Goal: Information Seeking & Learning: Learn about a topic

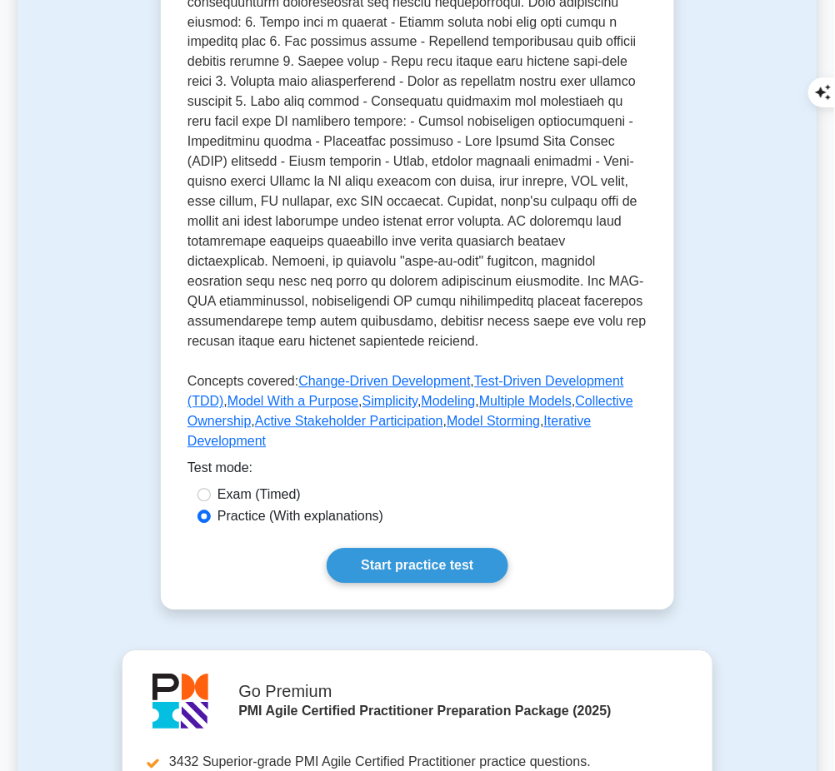
scroll to position [594, 0]
click at [450, 550] on link "Start practice test" at bounding box center [417, 567] width 181 height 35
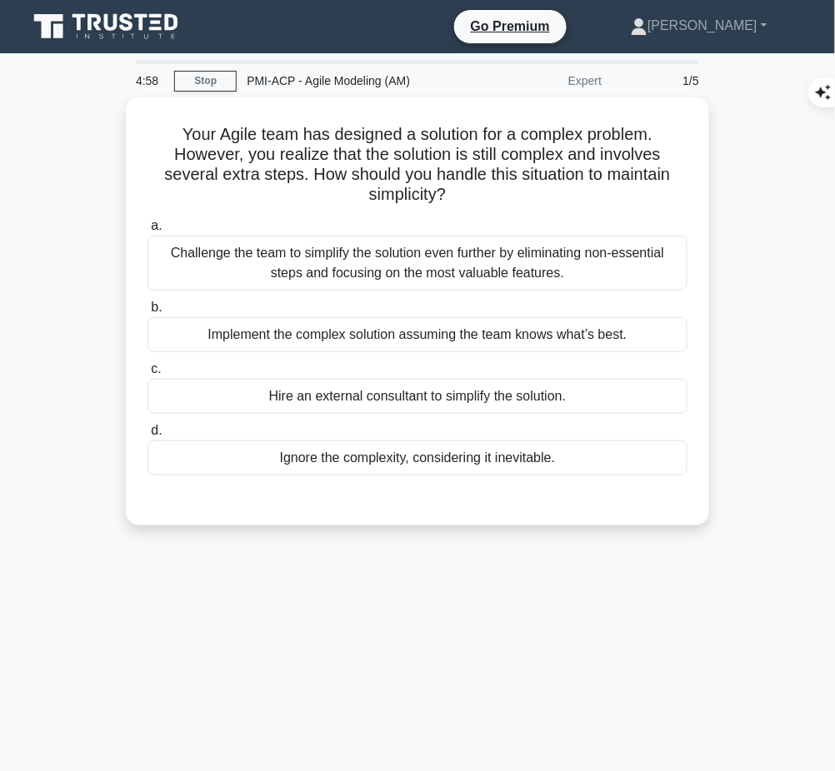
drag, startPoint x: 167, startPoint y: 115, endPoint x: 499, endPoint y: 193, distance: 341.5
click at [499, 193] on div "Your Agile team has designed a solution for a complex problem. However, you rea…" at bounding box center [417, 311] width 570 height 415
copy h5 "Your Agile team has designed a solution for a complex problem. However, you rea…"
click at [474, 271] on div "Challenge the team to simplify the solution even further by eliminating non-ess…" at bounding box center [417, 263] width 540 height 55
click at [147, 232] on input "a. Challenge the team to simplify the solution even further by eliminating non-…" at bounding box center [147, 226] width 0 height 11
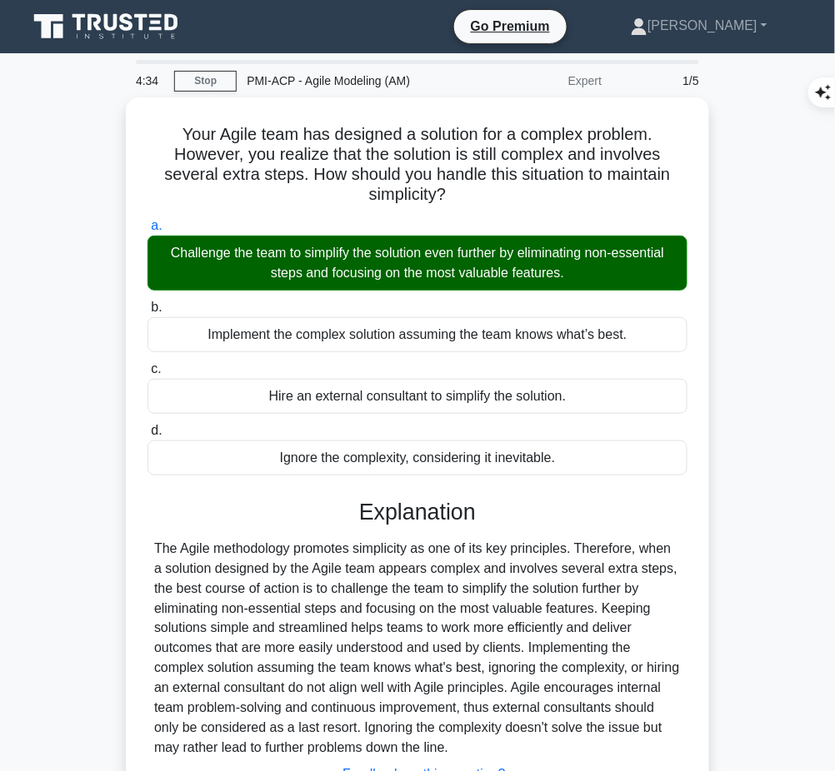
click at [476, 558] on div "The Agile methodology promotes simplicity as one of its key principles. Therefo…" at bounding box center [417, 649] width 527 height 220
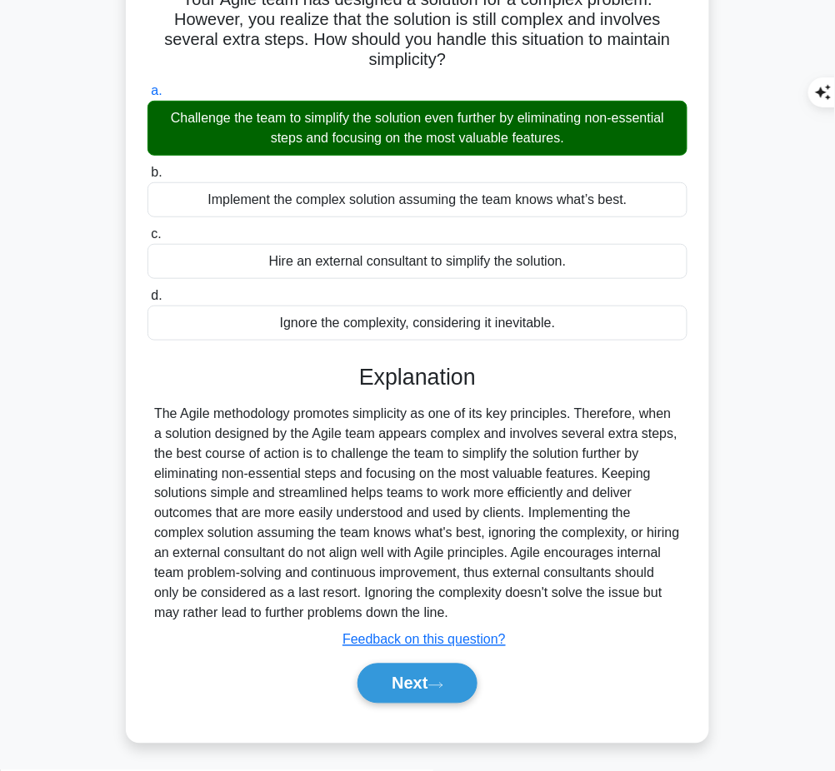
drag, startPoint x: 356, startPoint y: 366, endPoint x: 492, endPoint y: 610, distance: 279.3
click at [492, 610] on div "Explanation The Agile methodology promotes simplicity as one of its key princip…" at bounding box center [417, 537] width 540 height 347
copy div "Explanation The Agile methodology promotes simplicity as one of its key princip…"
click at [391, 677] on button "Next" at bounding box center [416, 684] width 119 height 40
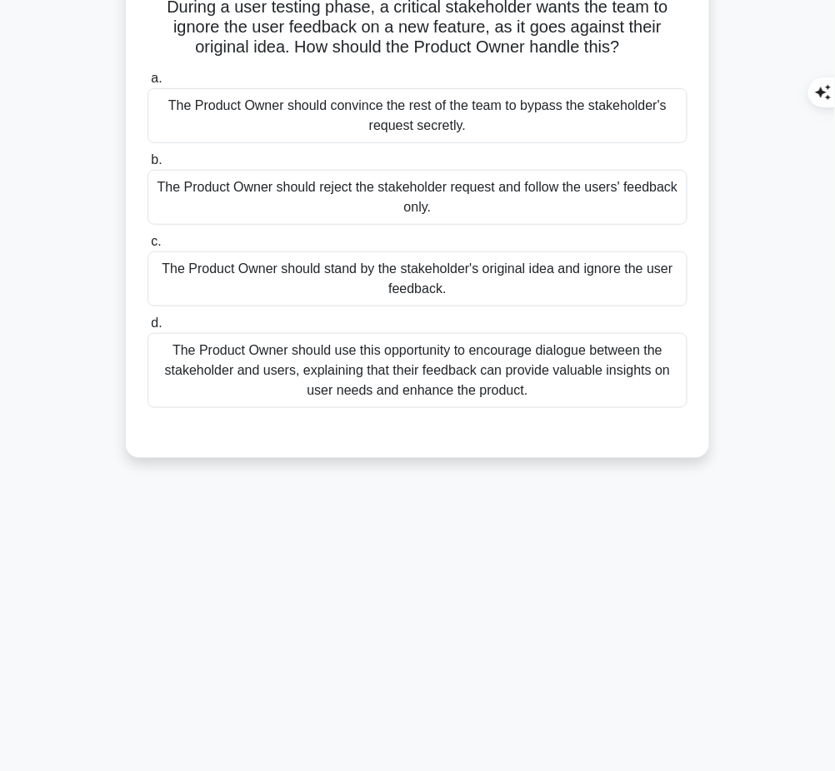
scroll to position [0, 0]
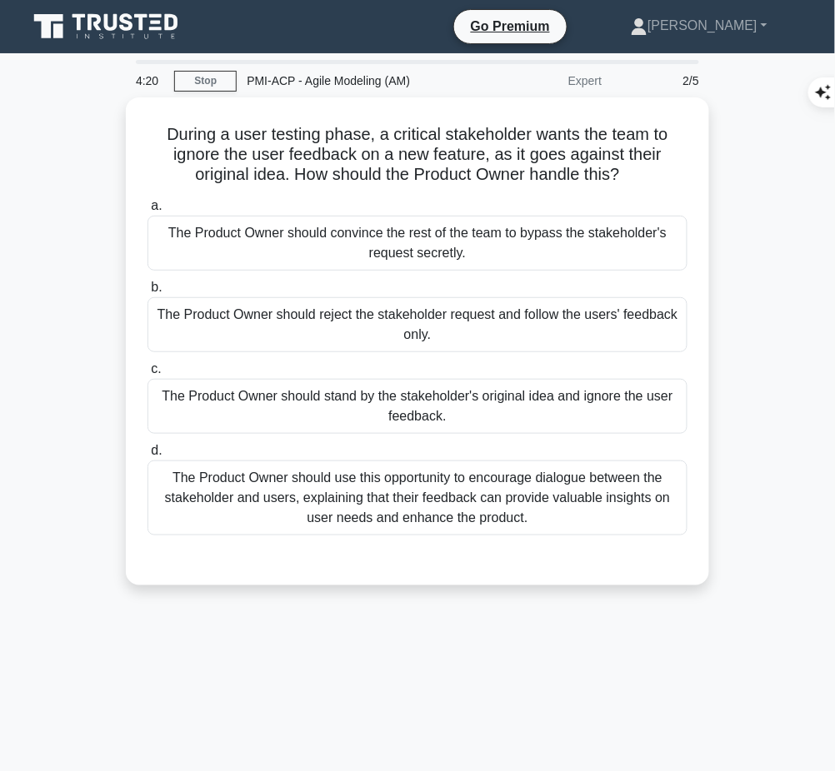
drag, startPoint x: 156, startPoint y: 122, endPoint x: 636, endPoint y: 172, distance: 483.3
click at [636, 172] on h5 "During a user testing phase, a critical stakeholder wants the team to ignore th…" at bounding box center [417, 155] width 543 height 62
copy h5 "During a user testing phase, a critical stakeholder wants the team to ignore th…"
click at [440, 511] on div "The Product Owner should use this opportunity to encourage dialogue between the…" at bounding box center [417, 498] width 540 height 75
click at [147, 457] on input "d. The Product Owner should use this opportunity to encourage dialogue between …" at bounding box center [147, 451] width 0 height 11
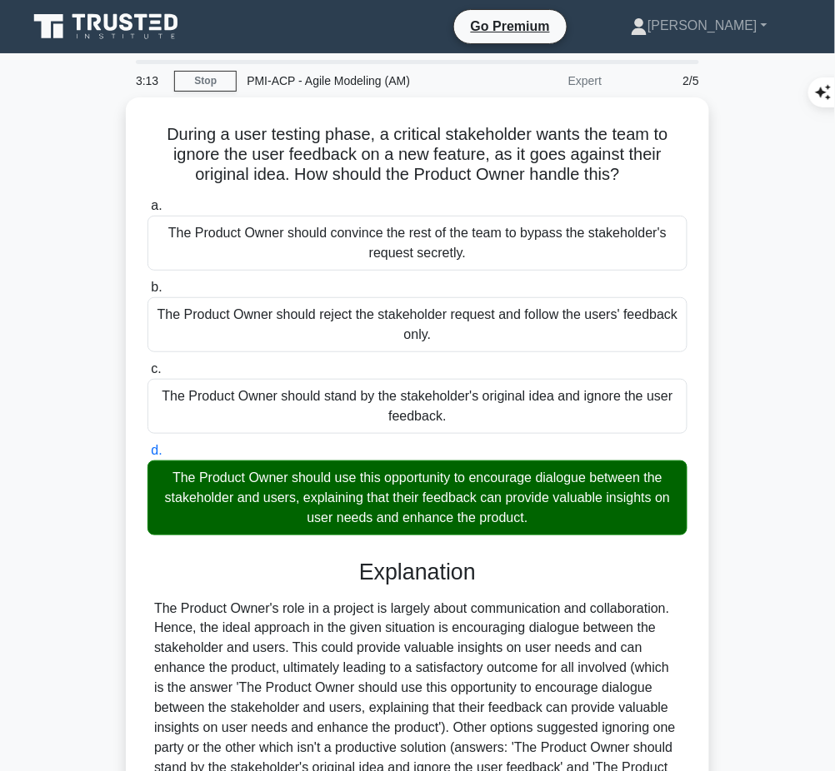
click at [442, 605] on div at bounding box center [417, 719] width 527 height 240
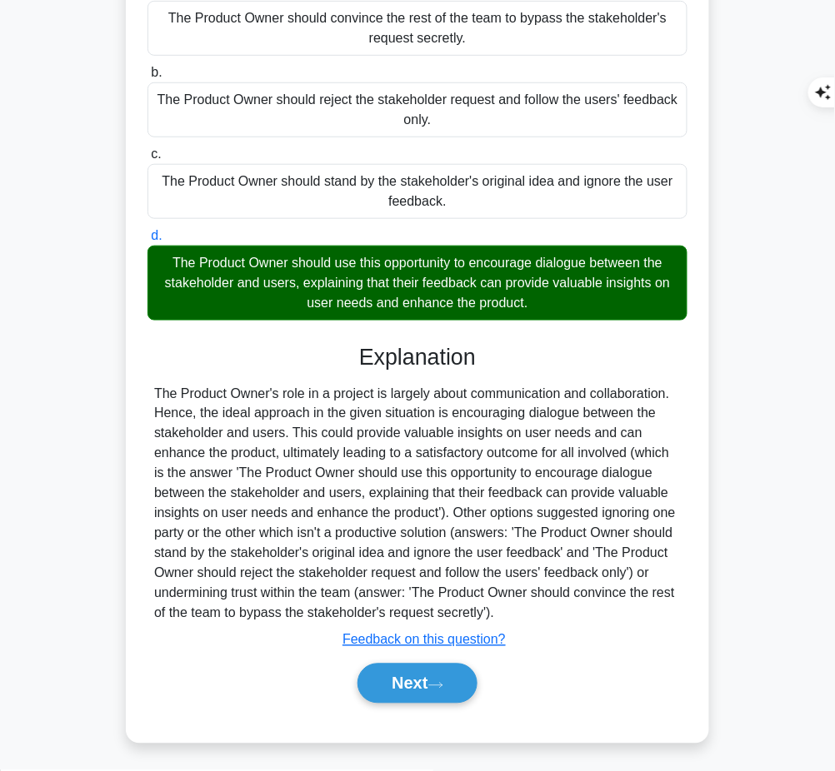
drag, startPoint x: 355, startPoint y: 350, endPoint x: 511, endPoint y: 607, distance: 300.9
click at [511, 607] on div "Explanation Submit feedback Feedback on this question? Next" at bounding box center [417, 527] width 540 height 367
copy div "Explanation The Product Owner's role in a project is largely about communicatio…"
click at [406, 684] on button "Next" at bounding box center [416, 684] width 119 height 40
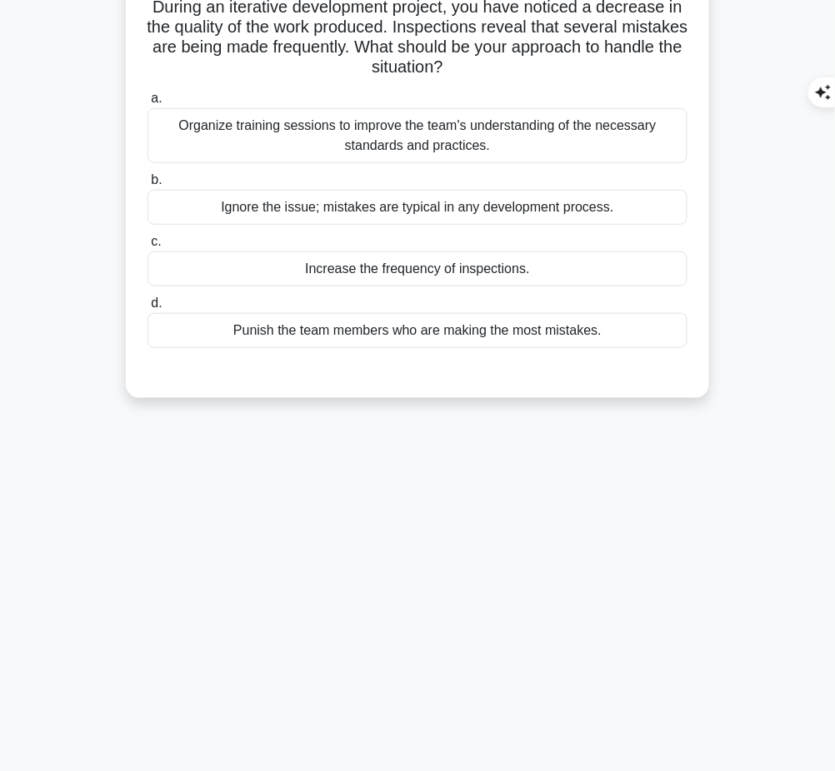
scroll to position [0, 0]
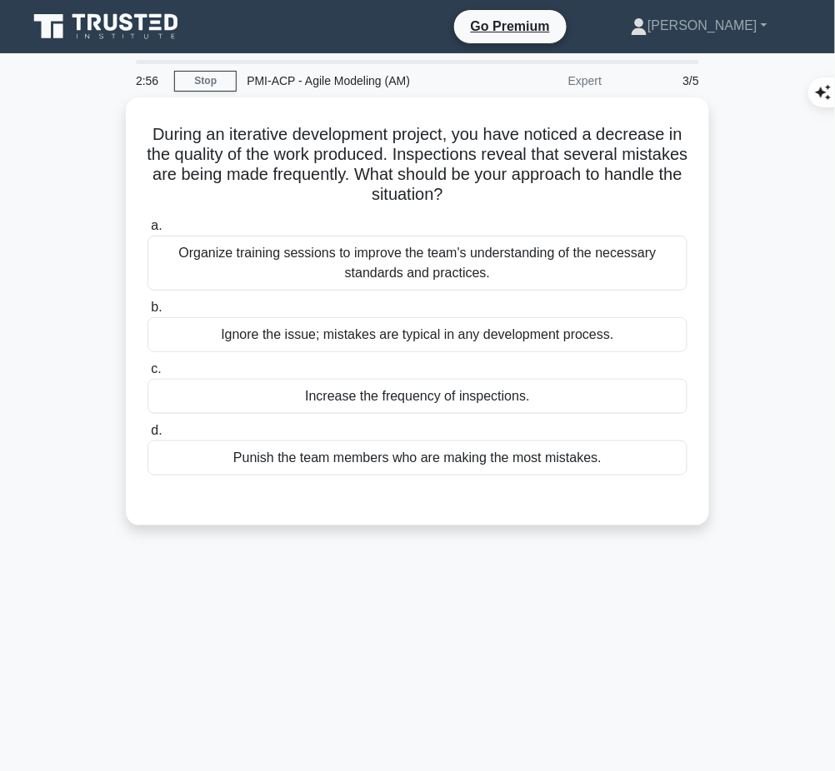
drag, startPoint x: 154, startPoint y: 133, endPoint x: 491, endPoint y: 191, distance: 341.4
click at [491, 191] on h5 "During an iterative development project, you have noticed a decrease in the qua…" at bounding box center [417, 165] width 543 height 82
copy h5 "During an iterative development project, you have noticed a decrease in the qua…"
click at [471, 267] on div "Organize training sessions to improve the team's understanding of the necessary…" at bounding box center [417, 263] width 540 height 55
click at [147, 232] on input "a. Organize training sessions to improve the team's understanding of the necess…" at bounding box center [147, 226] width 0 height 11
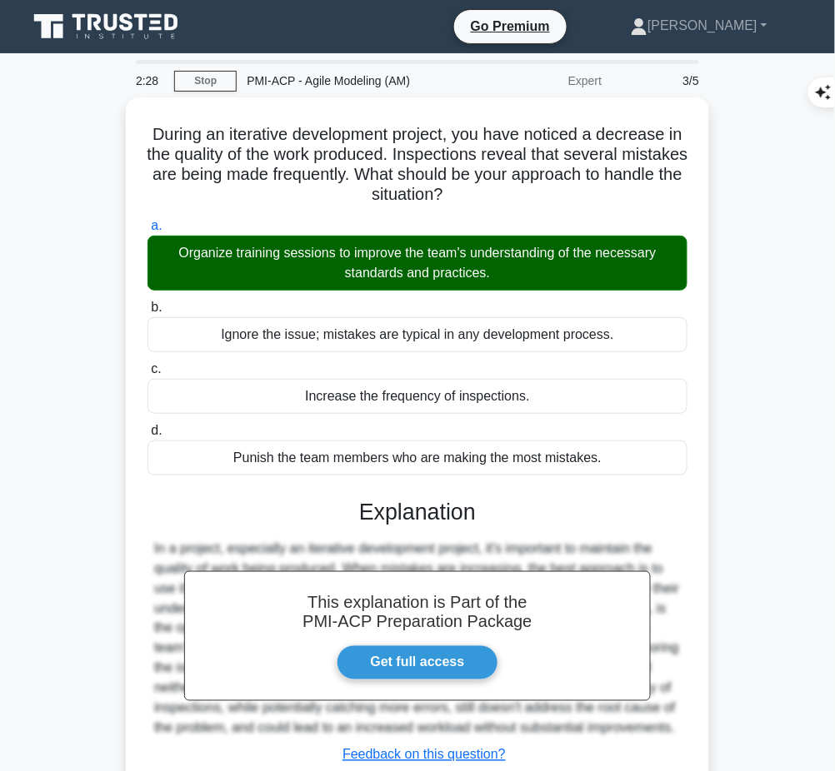
click at [402, 516] on h3 "Explanation" at bounding box center [417, 512] width 520 height 27
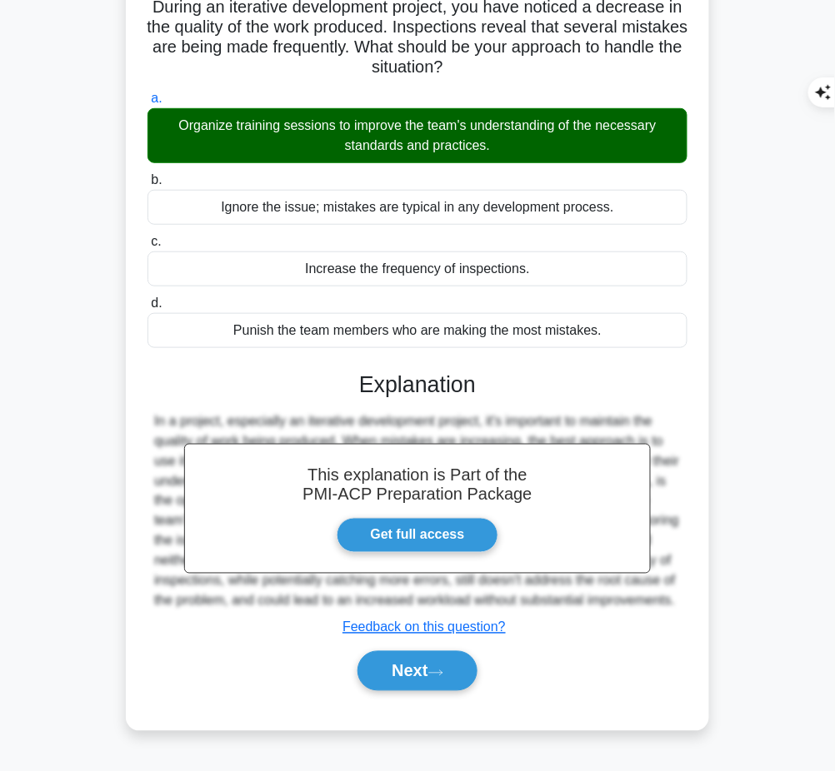
drag, startPoint x: 362, startPoint y: 377, endPoint x: 688, endPoint y: 608, distance: 399.9
click at [688, 608] on div "a. Organize training sessions to improve the team's understanding of the necess…" at bounding box center [417, 398] width 543 height 626
copy div "Explanation In a project, especially an iterative development project, it's imp…"
click at [413, 662] on button "Next" at bounding box center [416, 671] width 119 height 40
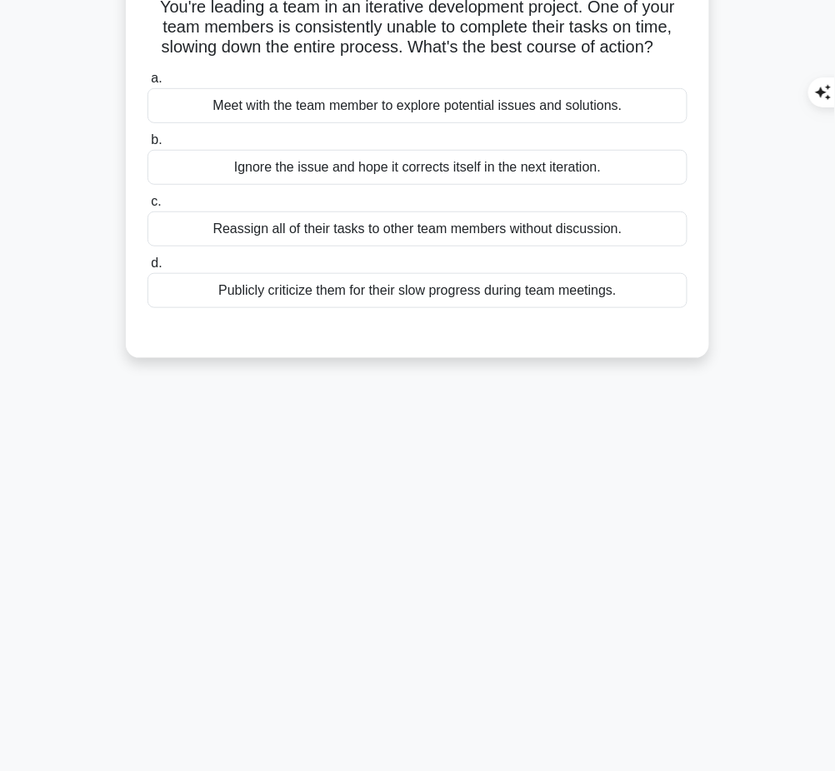
scroll to position [0, 0]
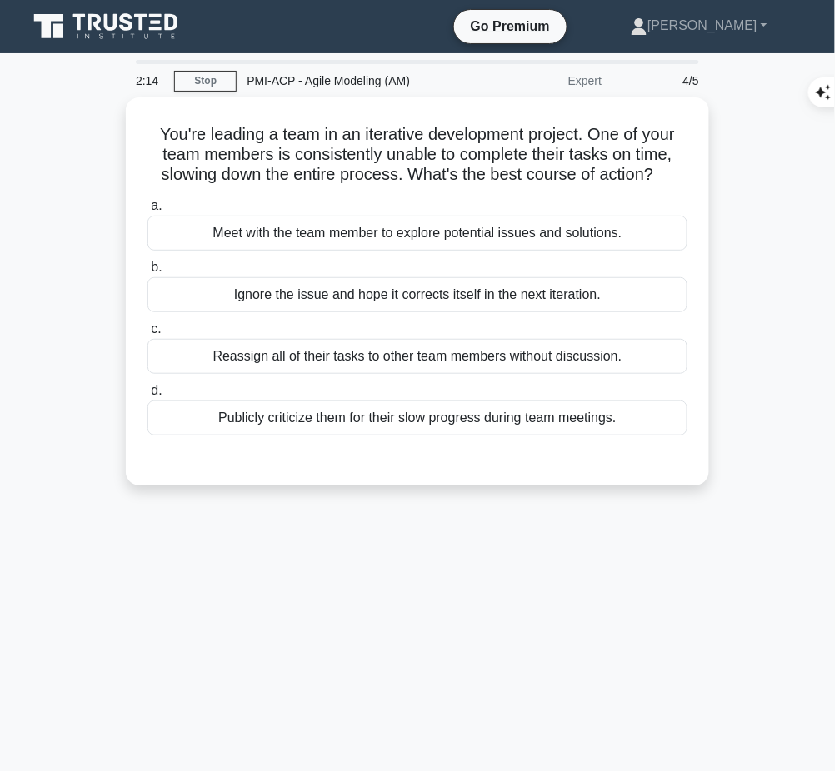
drag, startPoint x: 147, startPoint y: 126, endPoint x: 675, endPoint y: 175, distance: 529.6
click at [675, 175] on h5 "You're leading a team in an iterative development project. One of your team mem…" at bounding box center [417, 155] width 543 height 62
copy h5 "You're leading a team in an iterative development project. One of your team mem…"
click at [516, 236] on div "Meet with the team member to explore potential issues and solutions." at bounding box center [417, 233] width 540 height 35
click at [147, 212] on input "a. Meet with the team member to explore potential issues and solutions." at bounding box center [147, 206] width 0 height 11
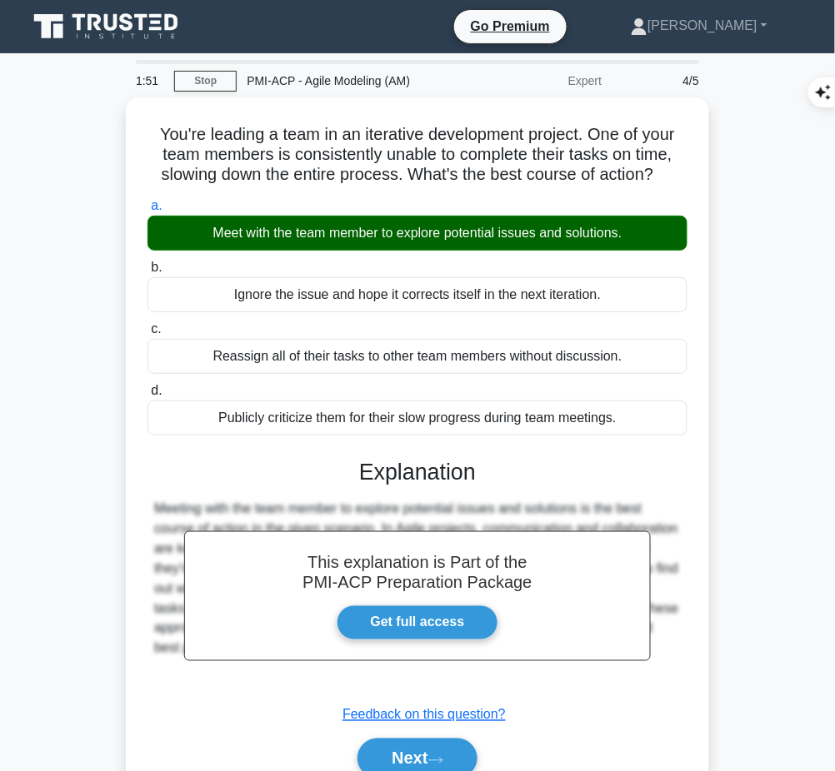
click at [430, 475] on h3 "Explanation" at bounding box center [417, 472] width 520 height 27
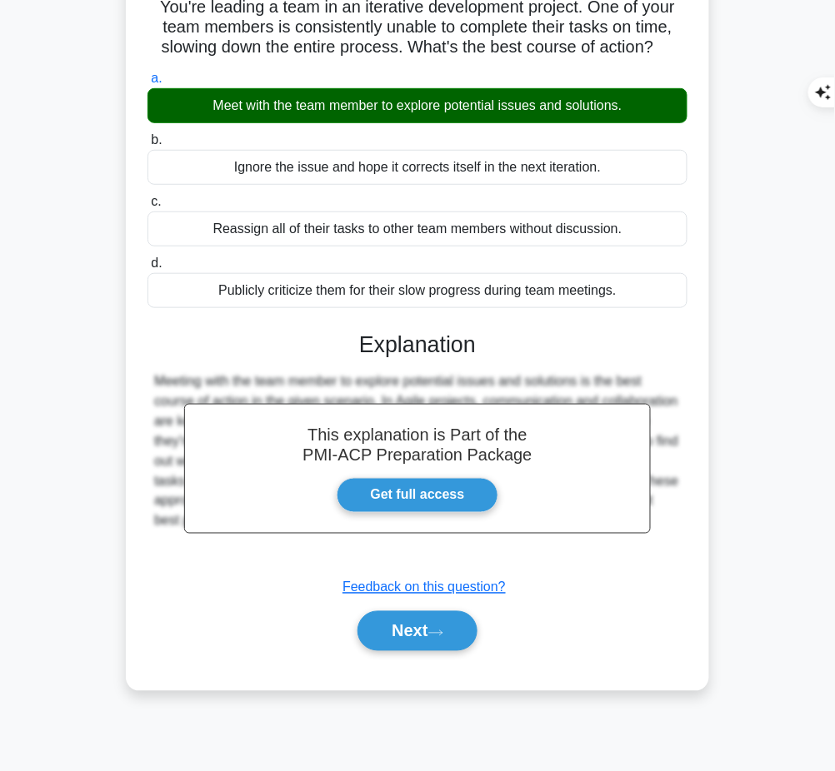
drag, startPoint x: 352, startPoint y: 332, endPoint x: 668, endPoint y: 527, distance: 371.1
click at [668, 527] on div "This explanation is Part of the PMI-ACP Preparation Package Get full access Exp…" at bounding box center [417, 485] width 540 height 347
copy div "Explanation Meeting with the team member to explore potential issues and soluti…"
click at [382, 631] on button "Next" at bounding box center [416, 631] width 119 height 40
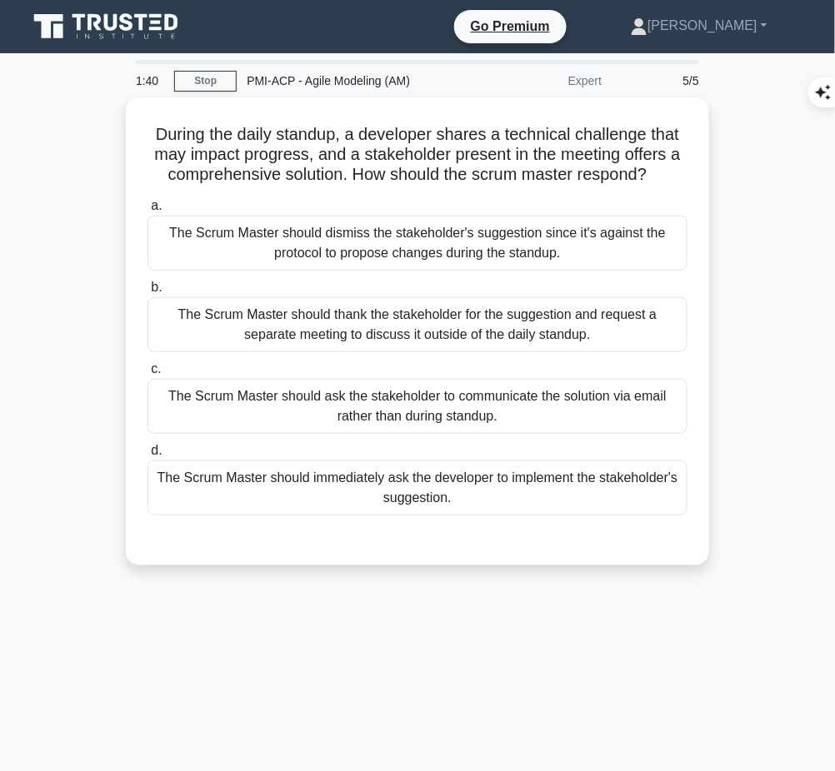
scroll to position [1, 0]
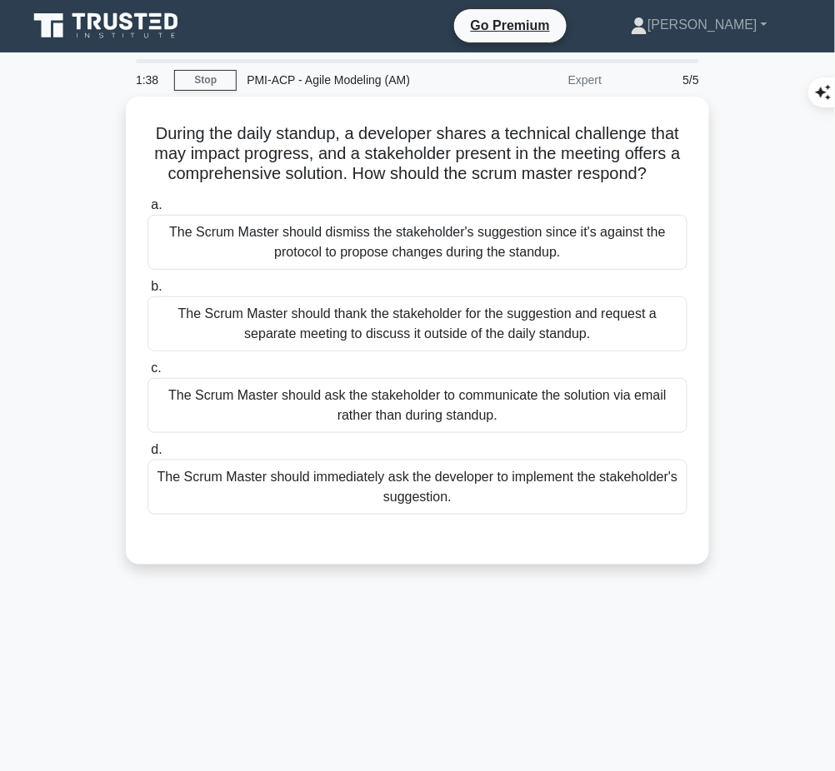
drag, startPoint x: 147, startPoint y: 127, endPoint x: 666, endPoint y: 177, distance: 521.4
click at [666, 177] on h5 "During the daily standup, a developer shares a technical challenge that may imp…" at bounding box center [417, 154] width 543 height 62
copy h5 "During the daily standup, a developer shares a technical challenge that may imp…"
click at [571, 332] on div "The Scrum Master should thank the stakeholder for the suggestion and request a …" at bounding box center [417, 324] width 540 height 55
click at [147, 292] on input "b. The Scrum Master should thank the stakeholder for the suggestion and request…" at bounding box center [147, 287] width 0 height 11
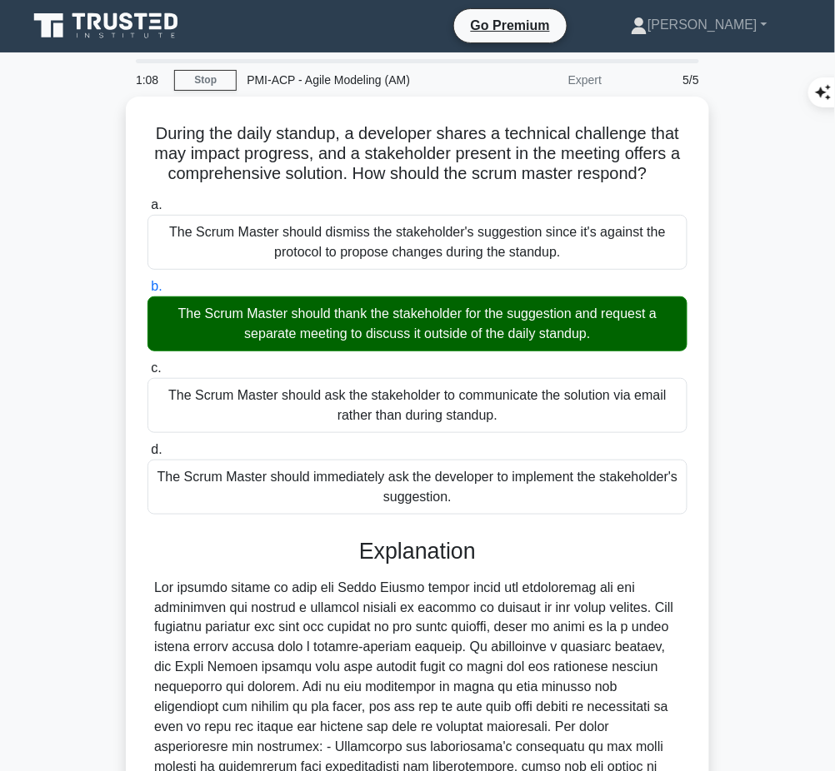
click at [325, 581] on div at bounding box center [417, 728] width 527 height 300
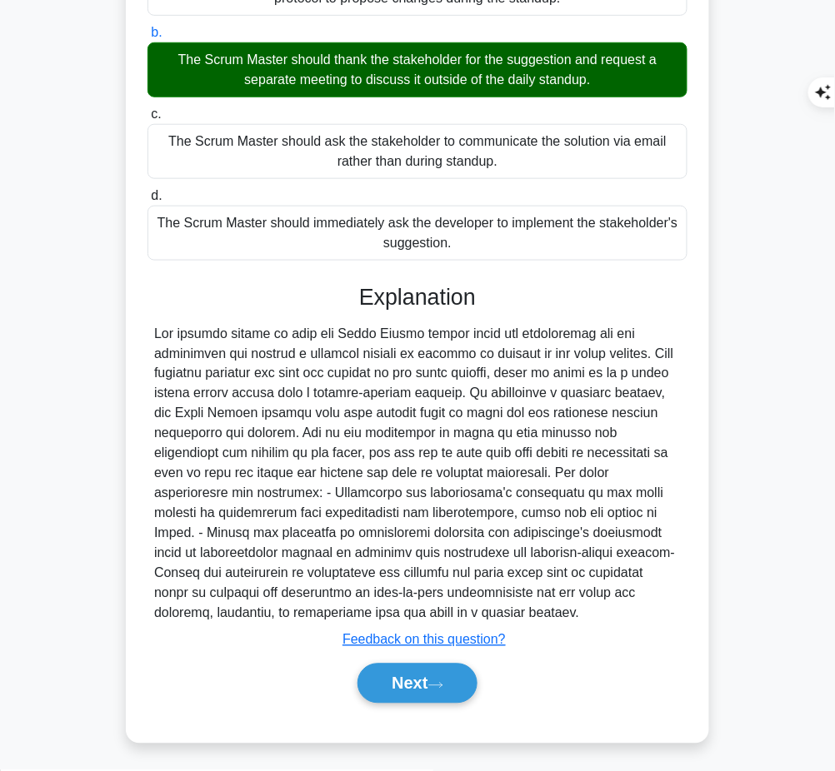
drag, startPoint x: 358, startPoint y: 288, endPoint x: 606, endPoint y: 615, distance: 409.7
click at [606, 615] on div "Explanation Submit feedback Feedback on this question? Next" at bounding box center [417, 497] width 540 height 427
copy div "Explanation The correct answer is that the Scrum Master should thank the stakeh…"
click at [397, 685] on button "Next" at bounding box center [416, 684] width 119 height 40
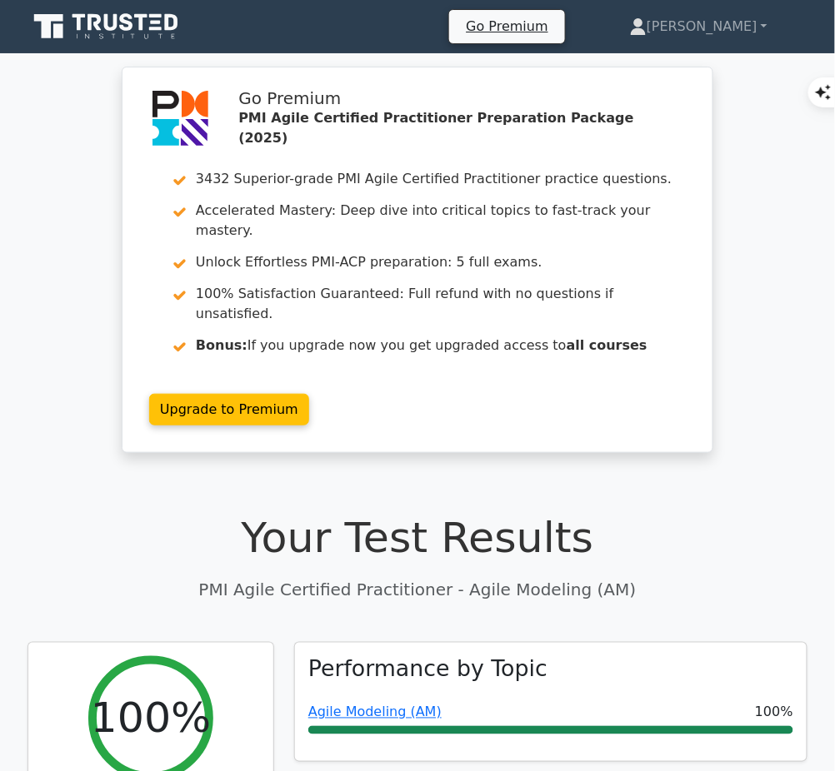
click at [392, 705] on link "Agile Modeling (AM)" at bounding box center [374, 713] width 133 height 16
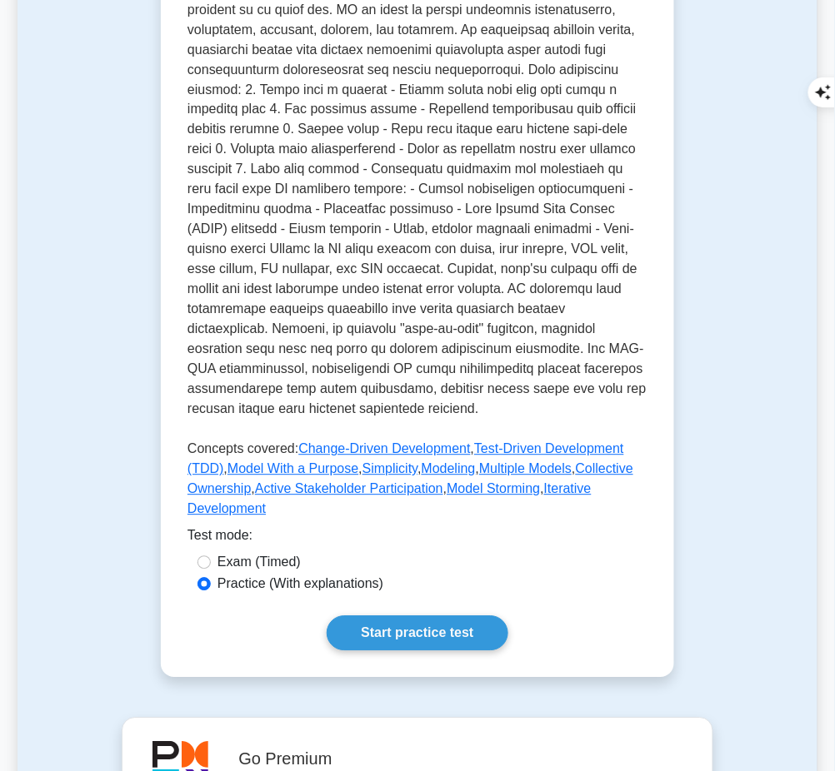
scroll to position [528, 0]
click at [364, 616] on link "Start practice test" at bounding box center [417, 633] width 181 height 35
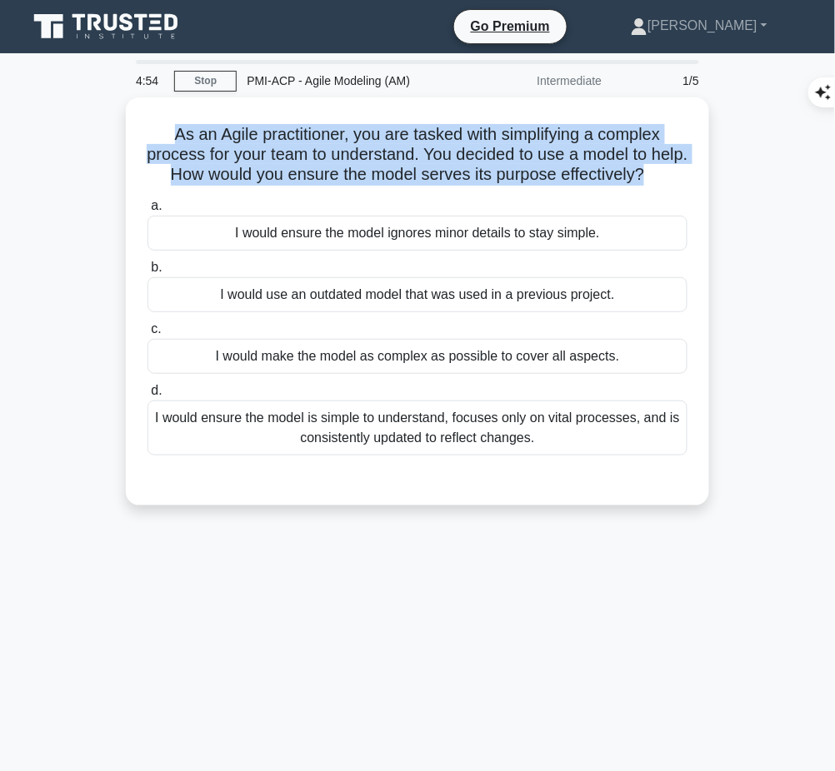
drag, startPoint x: 162, startPoint y: 123, endPoint x: 691, endPoint y: 175, distance: 530.7
click at [691, 175] on div "As an Agile practitioner, you are tasked with simplifying a complex process for…" at bounding box center [417, 301] width 570 height 395
copy h5 "As an Agile practitioner, you are tasked with simplifying a complex process for…"
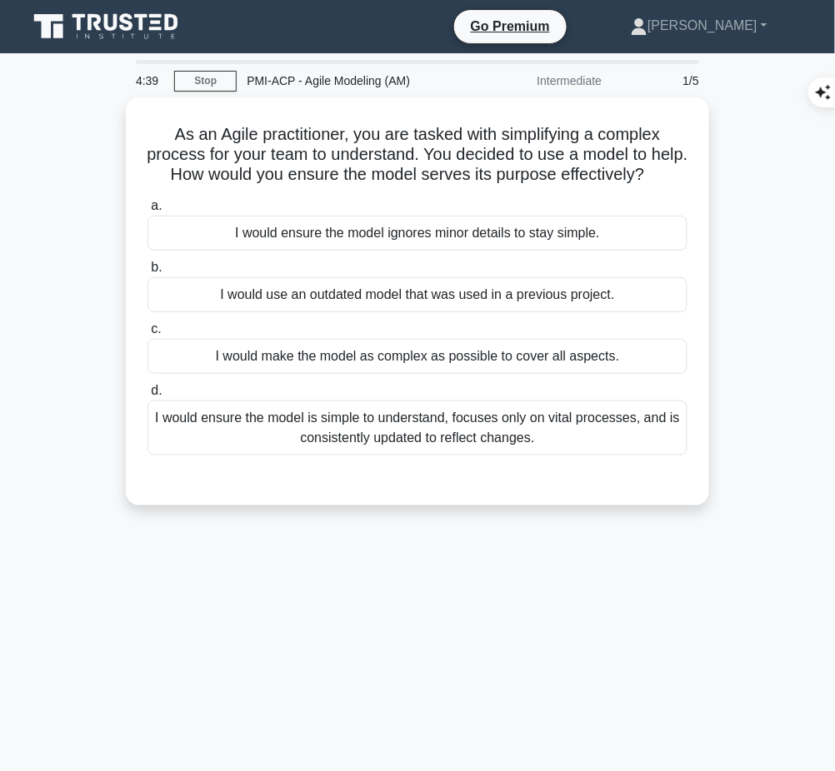
click at [640, 454] on div "I would ensure the model is simple to understand, focuses only on vital process…" at bounding box center [417, 428] width 540 height 55
click at [147, 397] on input "d. I would ensure the model is simple to understand, focuses only on vital proc…" at bounding box center [147, 391] width 0 height 11
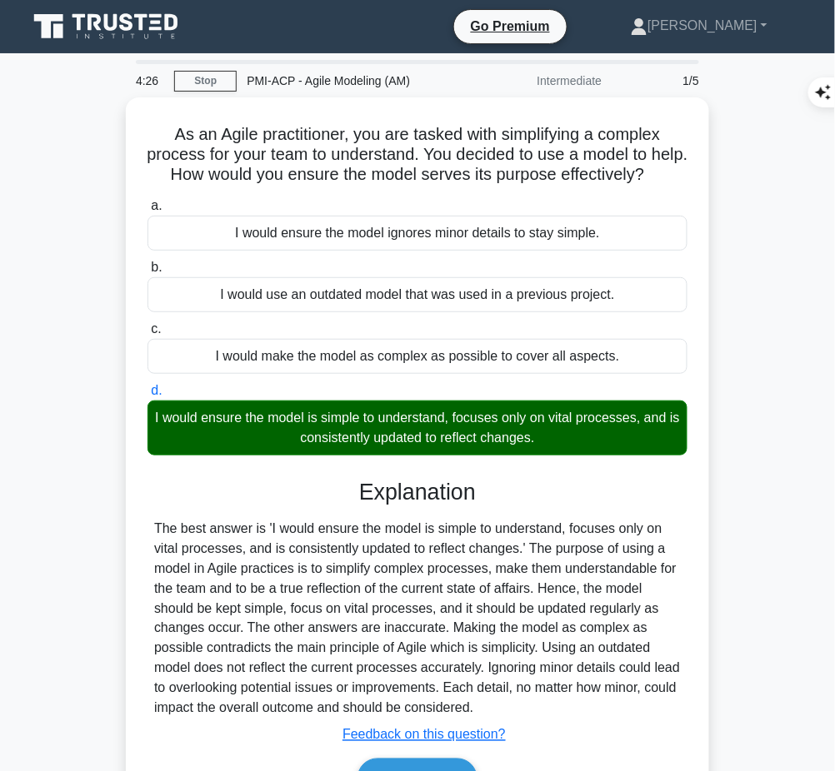
click at [436, 554] on div "The best answer is 'I would ensure the model is simple to understand, focuses o…" at bounding box center [417, 619] width 527 height 200
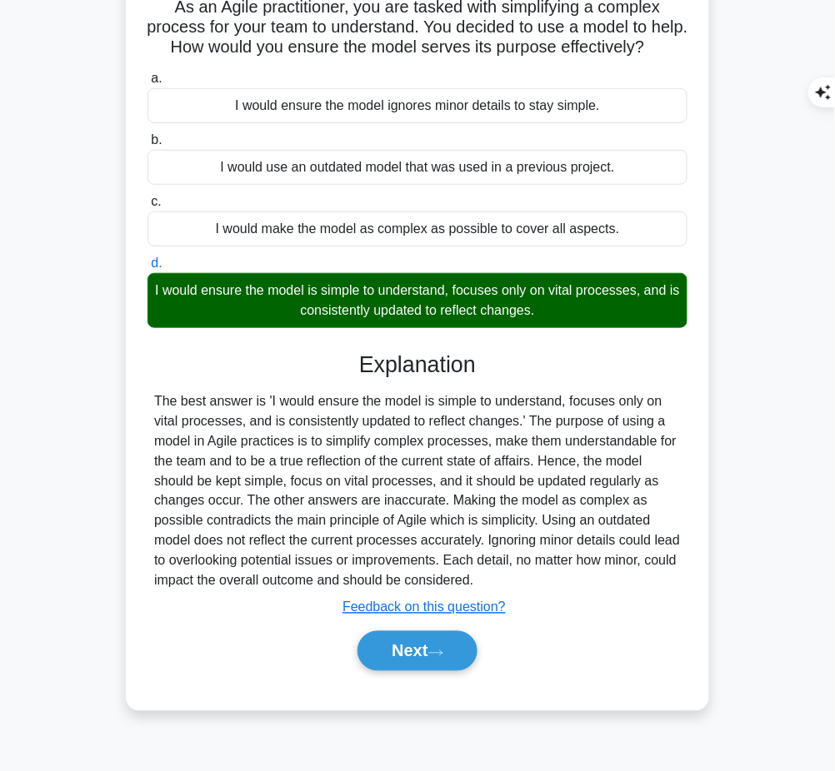
drag, startPoint x: 349, startPoint y: 380, endPoint x: 564, endPoint y: 606, distance: 312.3
click at [564, 606] on div "Explanation The best answer is 'I would ensure the model is simple to understan…" at bounding box center [417, 515] width 540 height 327
copy div "Explanation The best answer is 'I would ensure the model is simple to understan…"
click at [403, 671] on button "Next" at bounding box center [416, 651] width 119 height 40
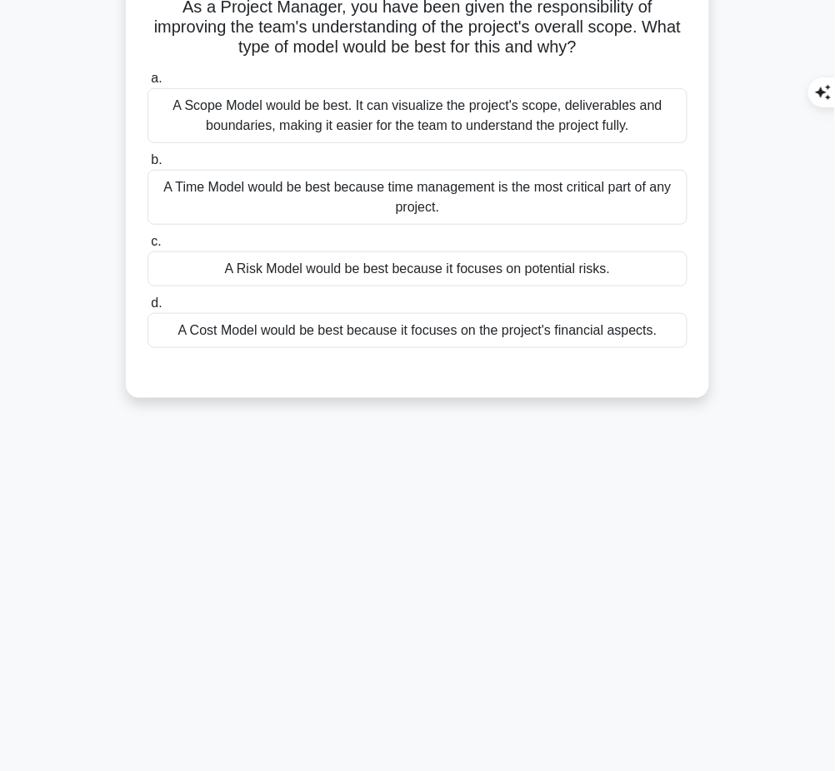
scroll to position [0, 0]
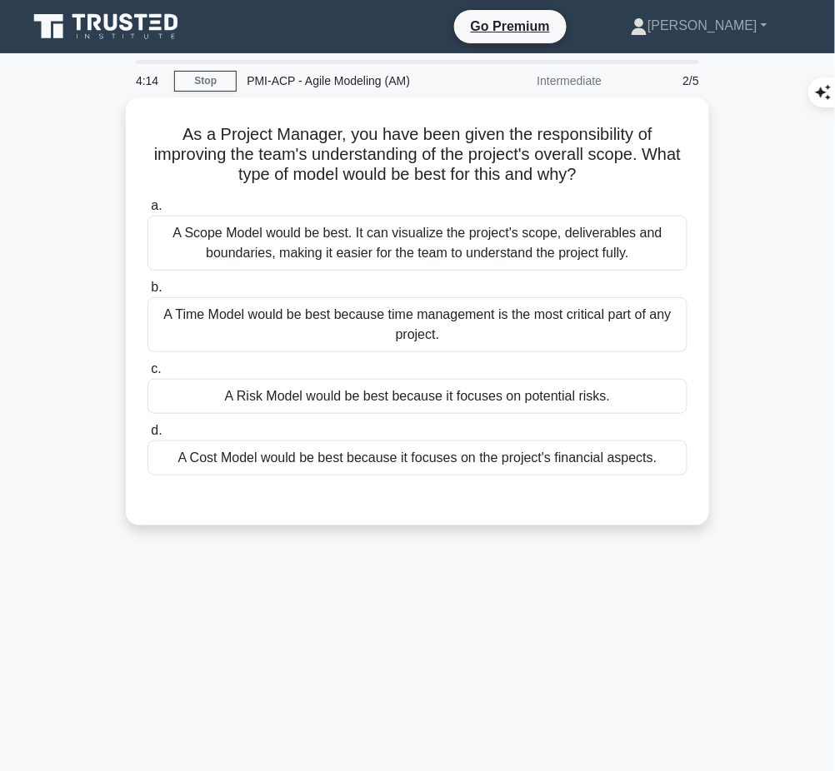
drag, startPoint x: 176, startPoint y: 127, endPoint x: 630, endPoint y: 165, distance: 455.6
click at [630, 165] on h5 "As a Project Manager, you have been given the responsibility of improving the t…" at bounding box center [417, 155] width 543 height 62
copy h5 "As a Project Manager, you have been given the responsibility of improving the t…"
click at [505, 654] on div "3:36 Stop PMI-ACP - Agile Modeling (AM) Intermediate 2/5 As a Project Manager, …" at bounding box center [417, 476] width 800 height 833
click at [457, 243] on div "A Scope Model would be best. It can visualize the project's scope, deliverables…" at bounding box center [417, 243] width 540 height 55
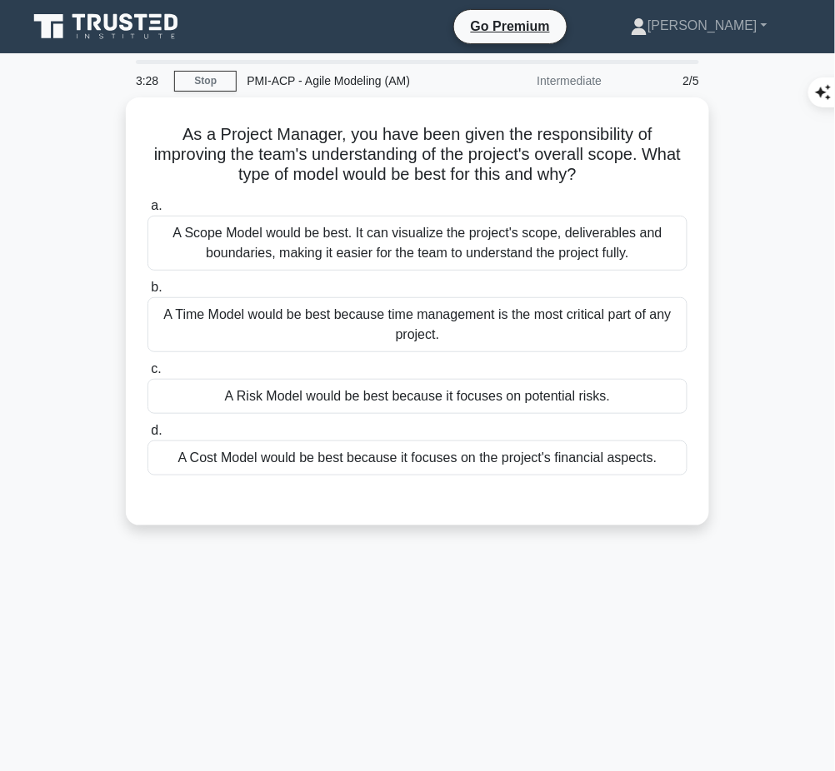
click at [147, 212] on input "a. A Scope Model would be best. It can visualize the project's scope, deliverab…" at bounding box center [147, 206] width 0 height 11
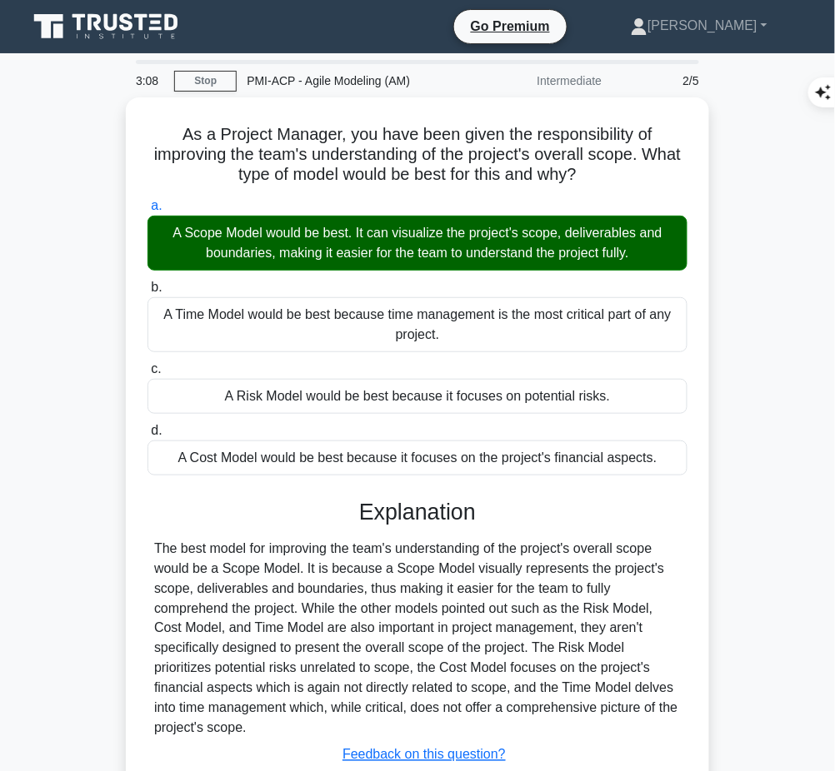
click at [220, 554] on div "The best model for improving the team's understanding of the project's overall …" at bounding box center [417, 639] width 527 height 200
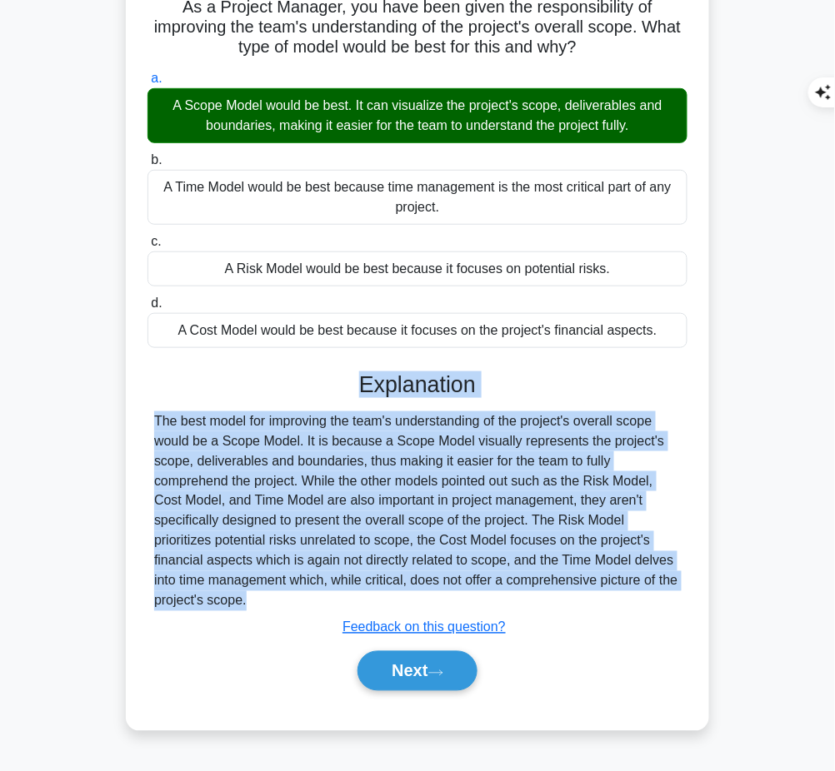
drag, startPoint x: 360, startPoint y: 377, endPoint x: 282, endPoint y: 621, distance: 256.3
click at [282, 621] on div "Explanation The best model for improving the team's understanding of the projec…" at bounding box center [417, 535] width 540 height 327
copy div "Explanation The best model for improving the team's understanding of the projec…"
click at [435, 669] on icon at bounding box center [435, 673] width 15 height 9
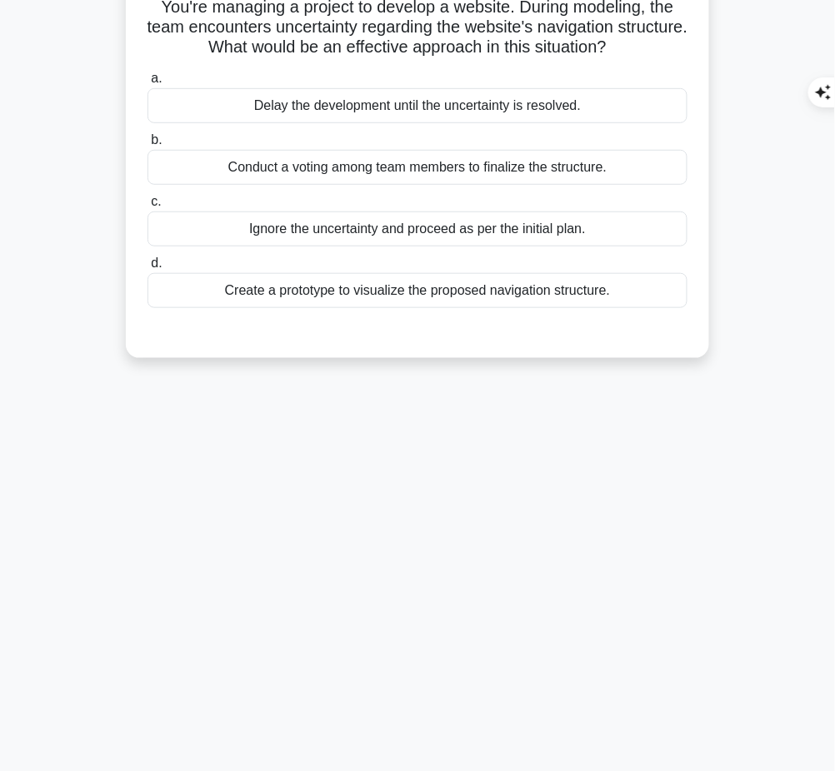
scroll to position [0, 0]
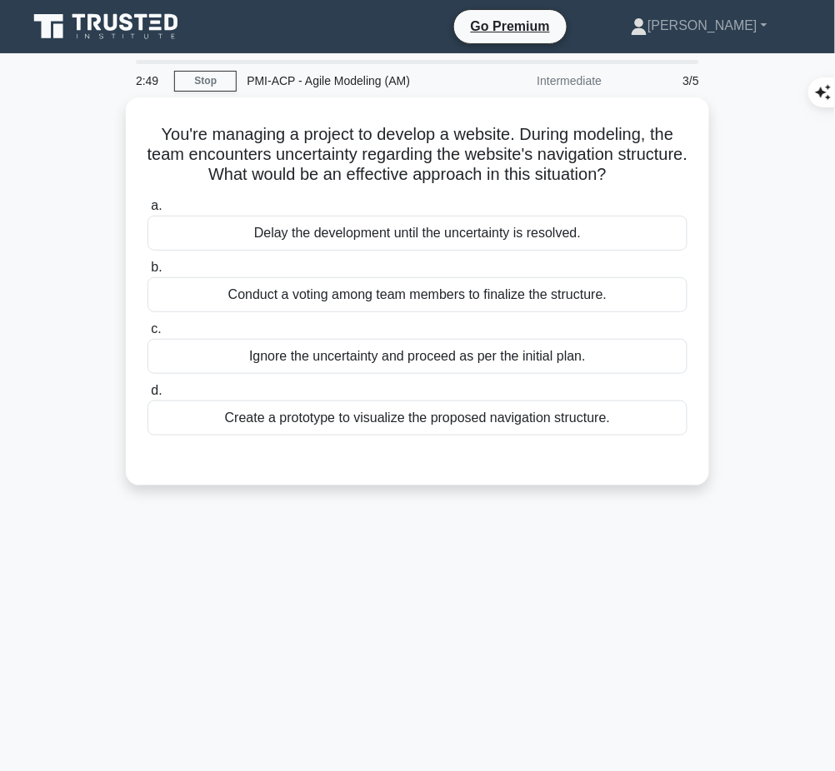
drag, startPoint x: 149, startPoint y: 128, endPoint x: 668, endPoint y: 168, distance: 520.6
click at [668, 168] on h5 "You're managing a project to develop a website. During modeling, the team encou…" at bounding box center [417, 155] width 543 height 62
copy h5 "You're managing a project to develop a website. During modeling, the team encou…"
click at [609, 152] on h5 "You're managing a project to develop a website. During modeling, the team encou…" at bounding box center [417, 155] width 543 height 62
click at [387, 415] on div "Create a prototype to visualize the proposed navigation structure." at bounding box center [417, 418] width 540 height 35
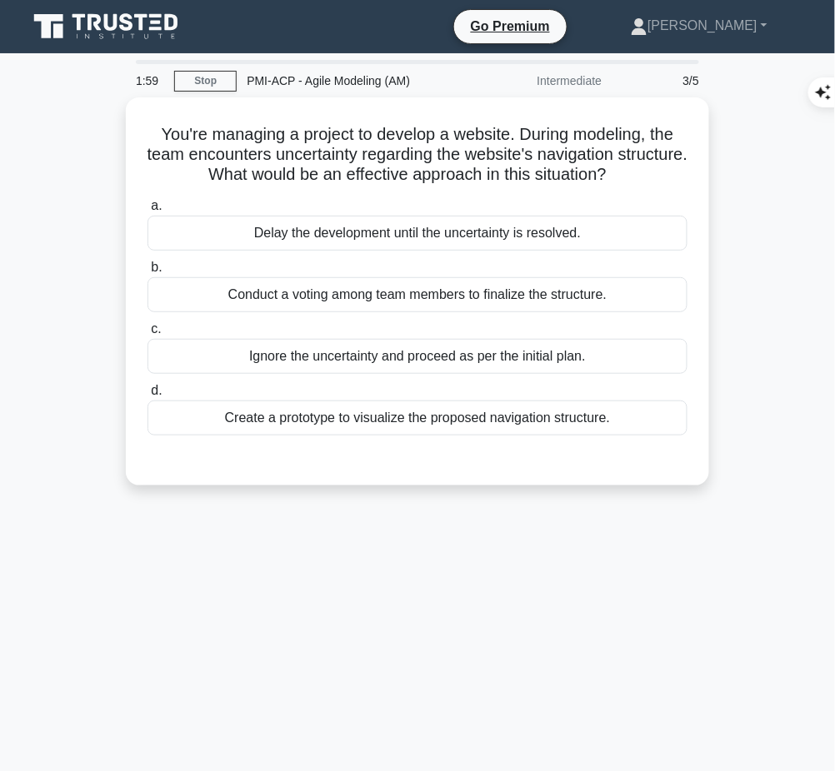
click at [147, 397] on input "d. Create a prototype to visualize the proposed navigation structure." at bounding box center [147, 391] width 0 height 11
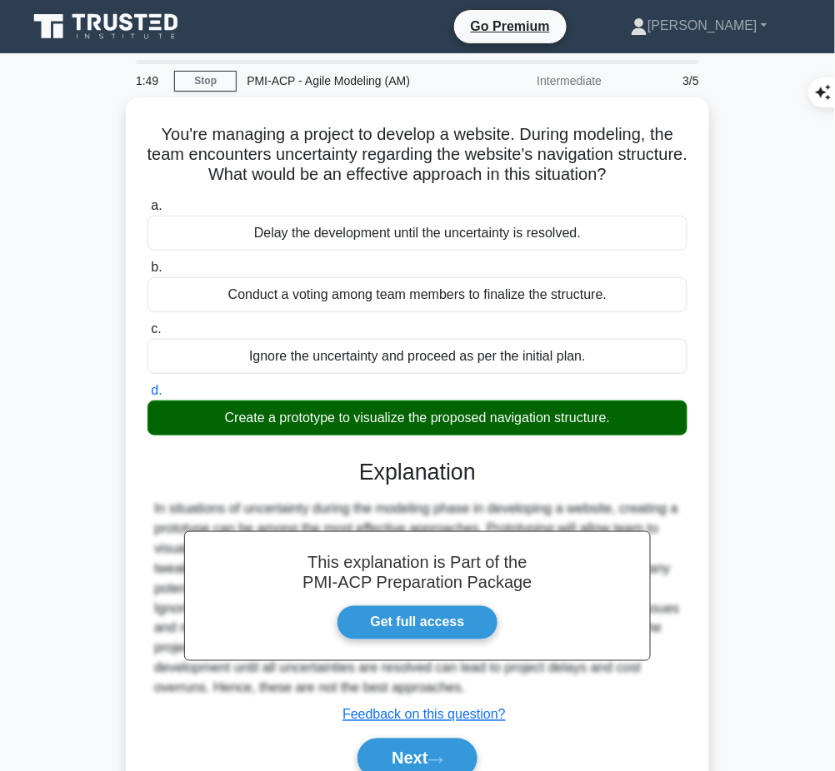
click at [404, 487] on div "This explanation is Part of the PMI-ACP Preparation Package Get full access Exp…" at bounding box center [417, 612] width 540 height 347
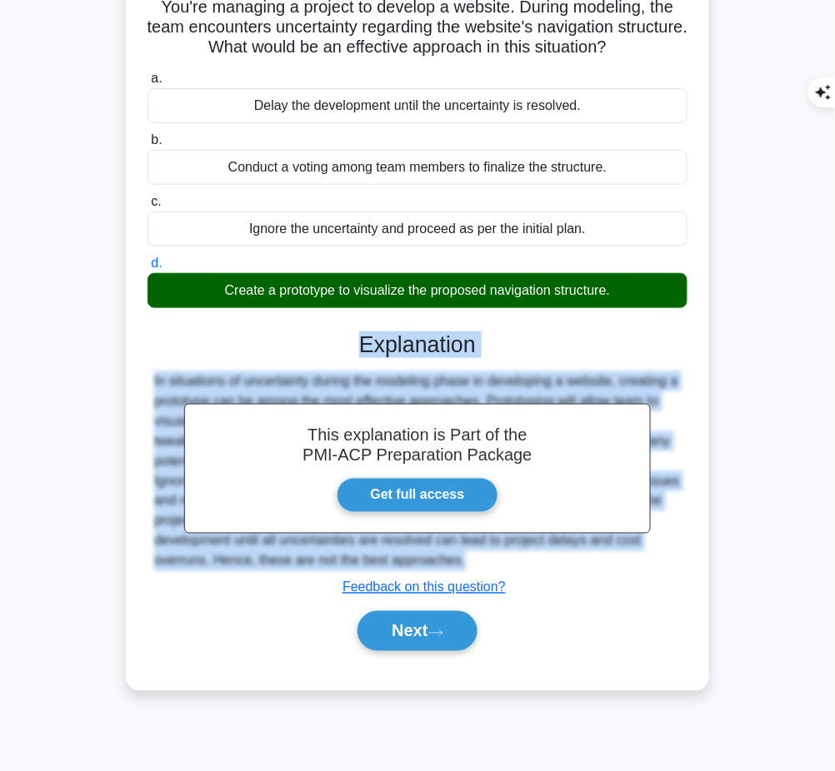
drag, startPoint x: 362, startPoint y: 342, endPoint x: 498, endPoint y: 556, distance: 254.0
click at [498, 556] on div "This explanation is Part of the PMI-ACP Preparation Package Get full access Exp…" at bounding box center [417, 485] width 540 height 347
copy div "Explanation In situations of uncertainty during the modeling phase in developin…"
click at [418, 630] on button "Next" at bounding box center [416, 631] width 119 height 40
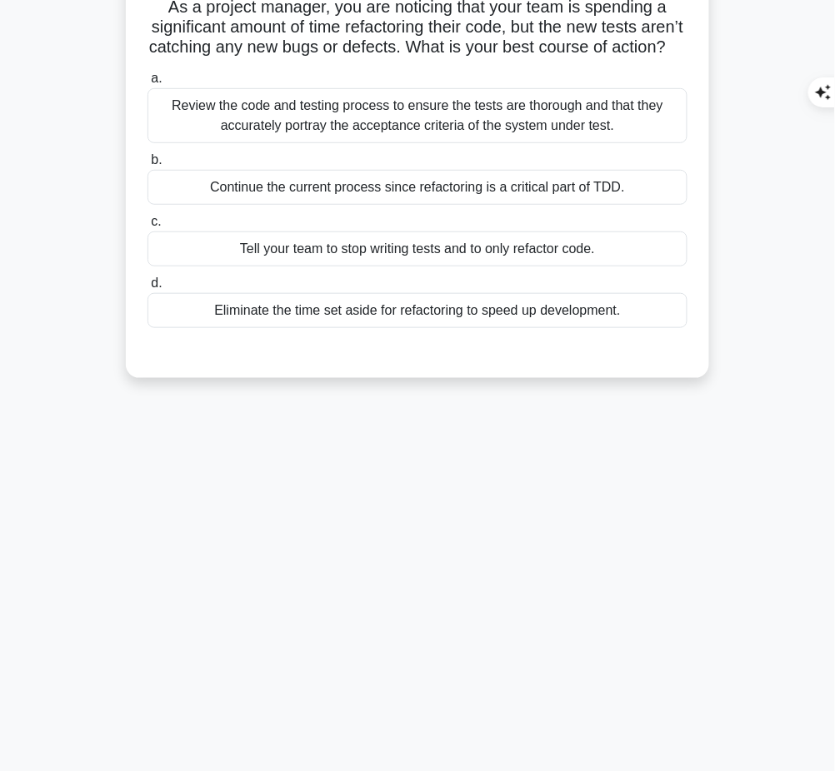
scroll to position [0, 0]
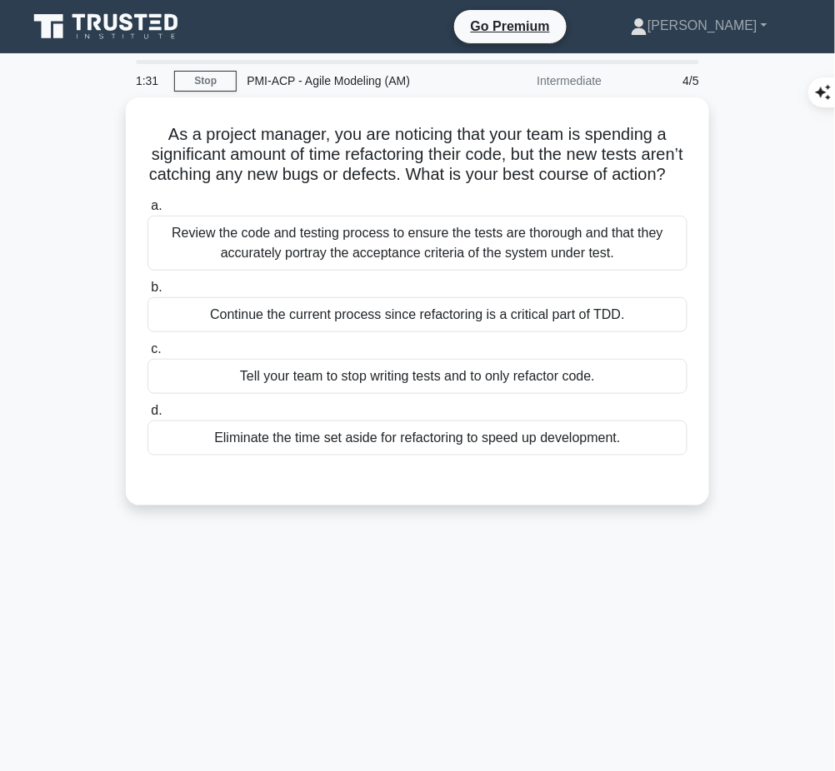
drag, startPoint x: 157, startPoint y: 127, endPoint x: 438, endPoint y: 195, distance: 289.8
click at [438, 186] on h5 "As a project manager, you are noticing that your team is spending a significant…" at bounding box center [417, 155] width 543 height 62
copy h5 "As a project manager, you are noticing that your team is spending a significant…"
click at [481, 261] on div "Review the code and testing process to ensure the tests are thorough and that t…" at bounding box center [417, 243] width 540 height 55
click at [147, 212] on input "a. Review the code and testing process to ensure the tests are thorough and tha…" at bounding box center [147, 206] width 0 height 11
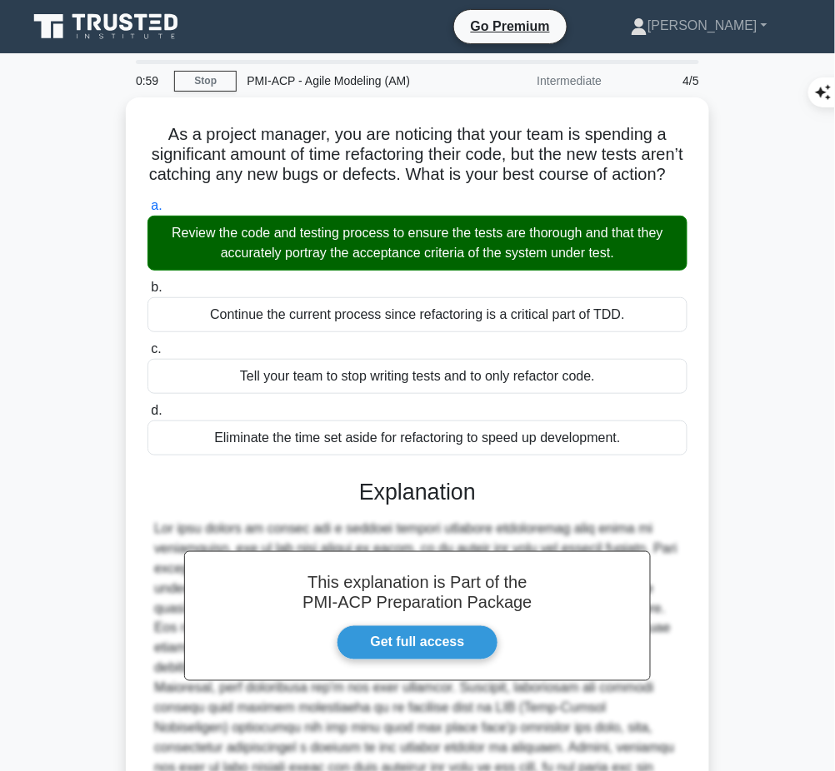
click at [389, 528] on div "This explanation is Part of the PMI-ACP Preparation Package Get full access Exp…" at bounding box center [417, 702] width 540 height 487
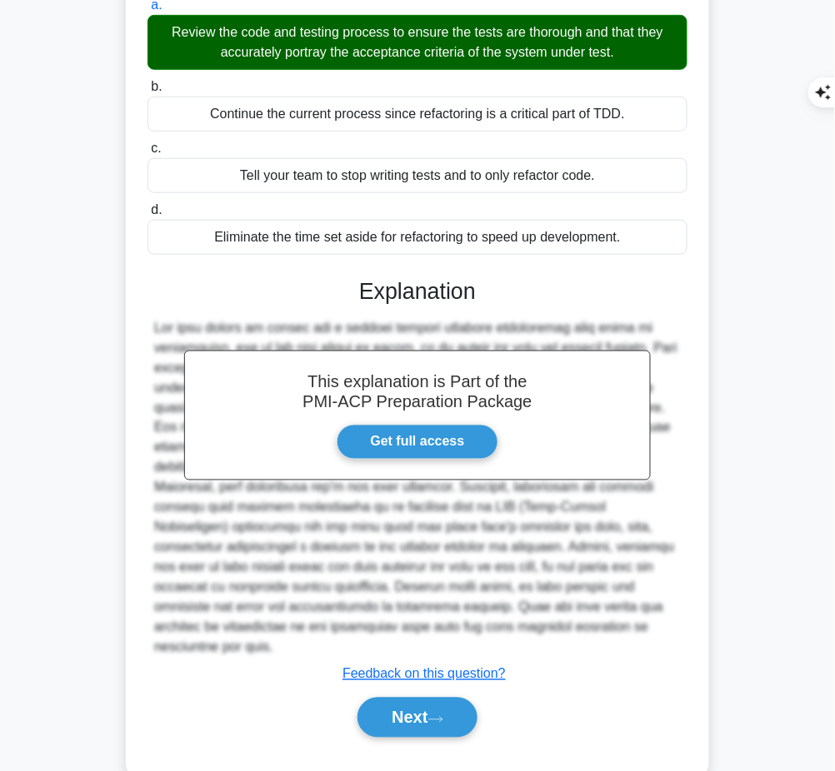
scroll to position [205, 0]
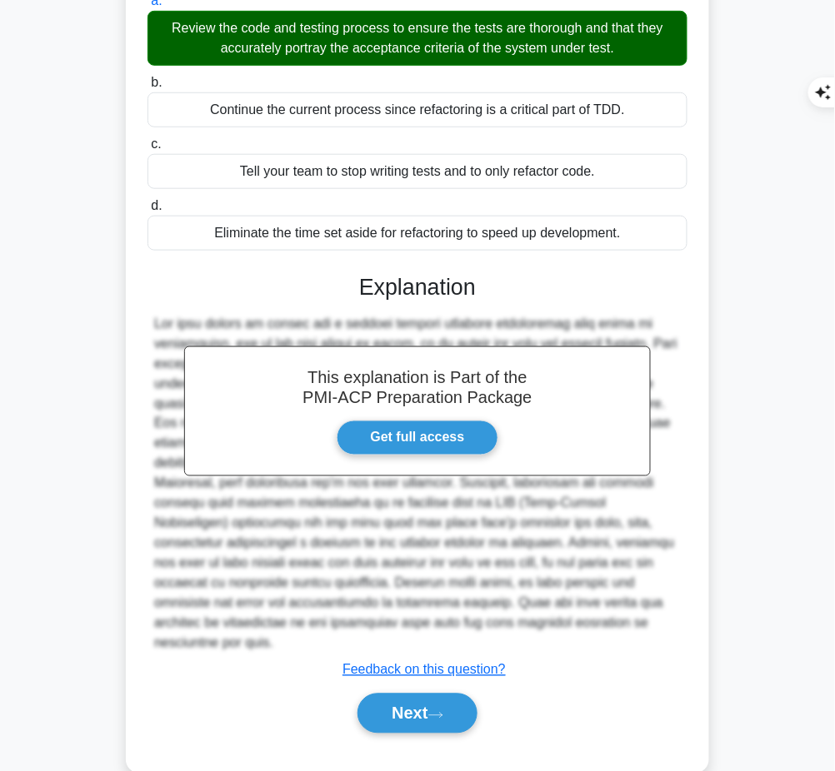
drag, startPoint x: 361, startPoint y: 297, endPoint x: 366, endPoint y: 636, distance: 339.1
click at [366, 636] on div "This explanation is Part of the PMI-ACP Preparation Package Get full access Exp…" at bounding box center [417, 497] width 540 height 487
copy div "Explanation The best course of action for a project manager noticing significan…"
click at [400, 700] on button "Next" at bounding box center [416, 714] width 119 height 40
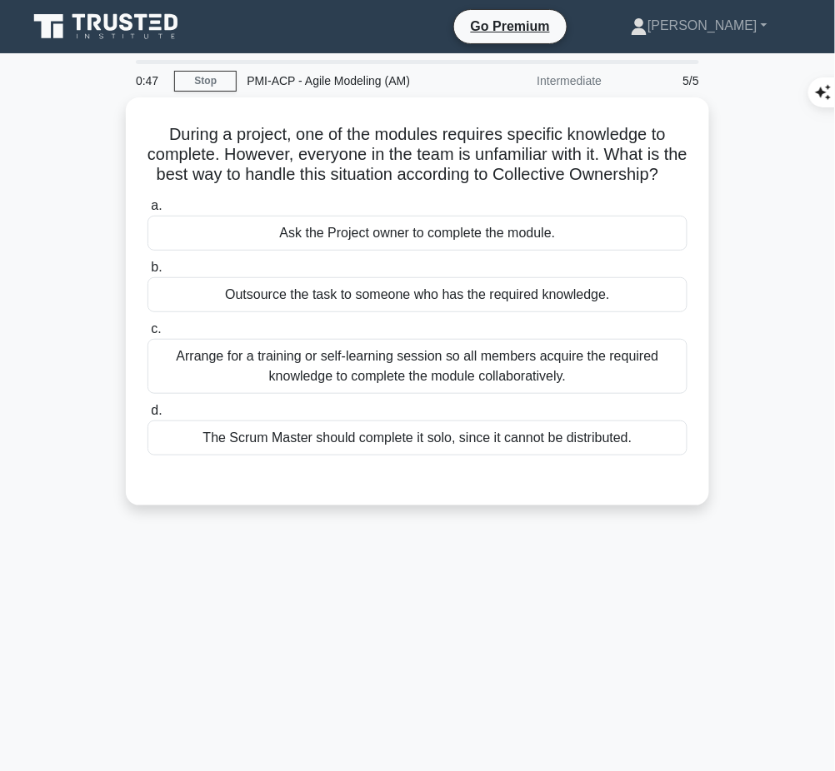
scroll to position [1, 0]
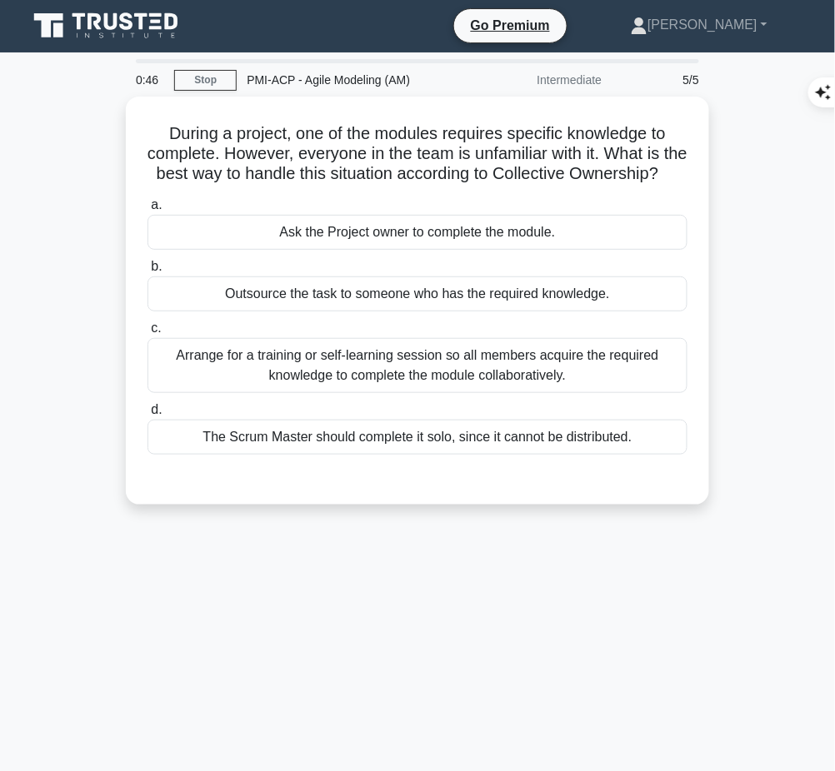
drag, startPoint x: 154, startPoint y: 127, endPoint x: 482, endPoint y: 195, distance: 335.3
click at [482, 185] on h5 "During a project, one of the modules requires specific knowledge to complete. H…" at bounding box center [417, 154] width 543 height 62
copy h5 "During a project, one of the modules requires specific knowledge to complete. H…"
click at [473, 378] on div "Arrange for a training or self-learning session so all members acquire the requ…" at bounding box center [417, 365] width 540 height 55
click at [147, 334] on input "c. Arrange for a training or self-learning session so all members acquire the r…" at bounding box center [147, 328] width 0 height 11
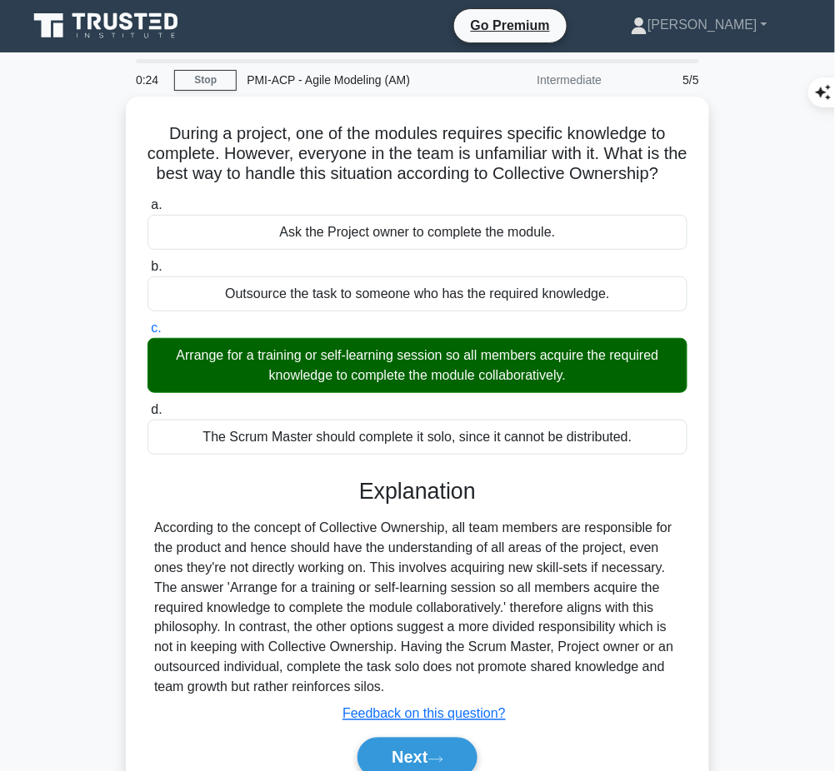
click at [342, 527] on div "Explanation According to the concept of Collective Ownership, all team members …" at bounding box center [417, 631] width 540 height 307
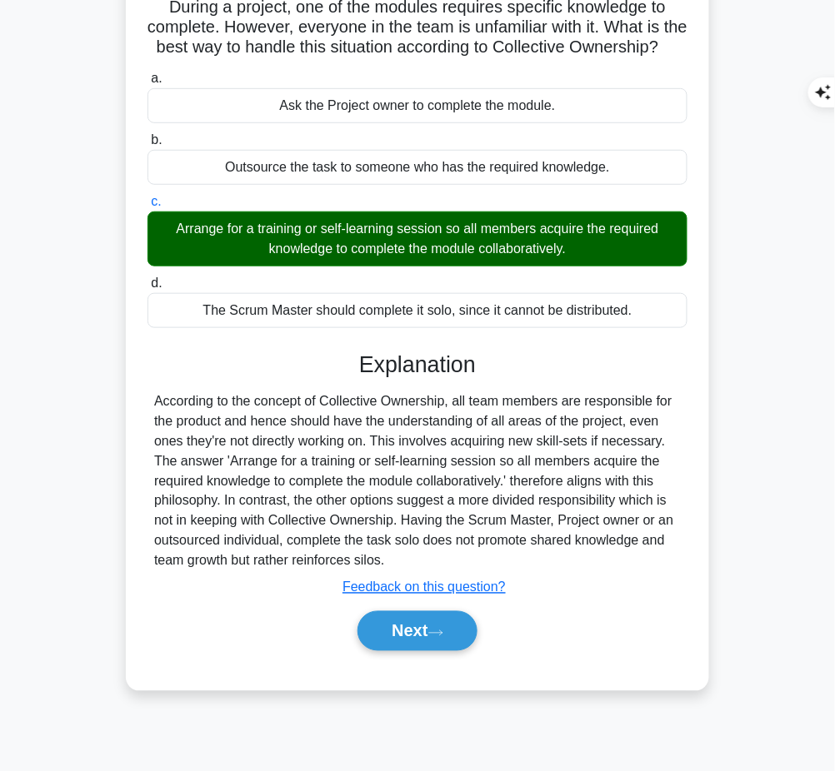
click at [354, 378] on h3 "Explanation" at bounding box center [417, 365] width 520 height 27
drag, startPoint x: 356, startPoint y: 380, endPoint x: 398, endPoint y: 579, distance: 203.6
click at [398, 579] on div "Explanation According to the concept of Collective Ownership, all team members …" at bounding box center [417, 505] width 540 height 307
copy div "Explanation According to the concept of Collective Ownership, all team members …"
click at [400, 651] on button "Next" at bounding box center [416, 631] width 119 height 40
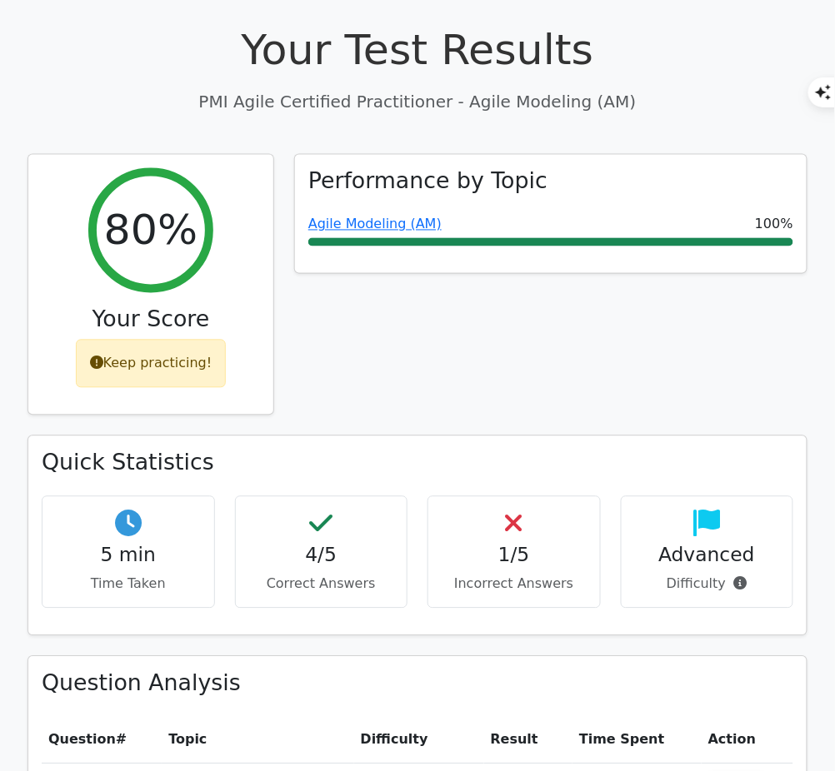
scroll to position [545, 0]
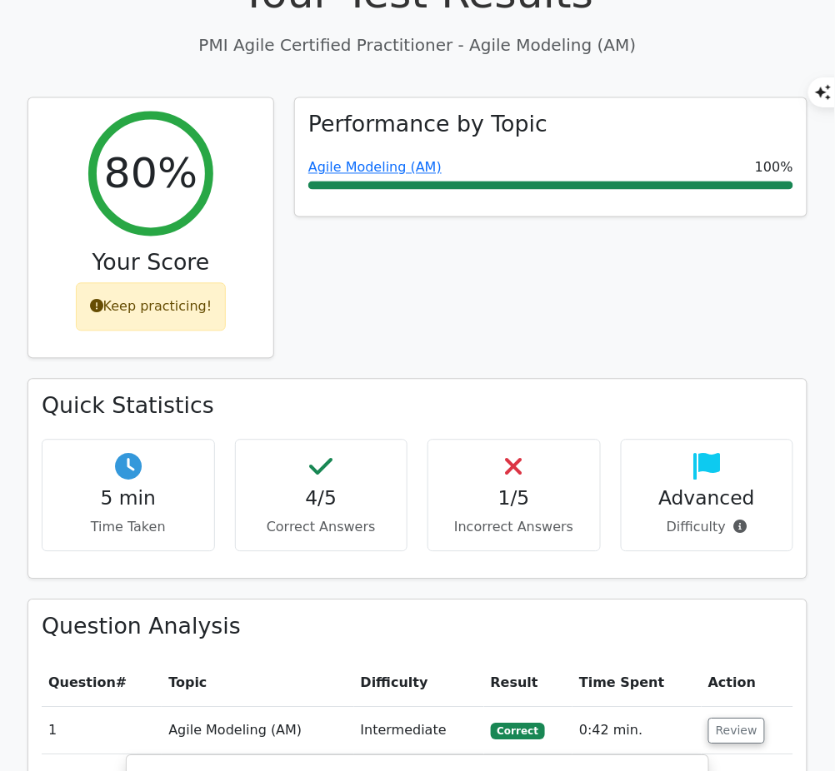
click at [393, 160] on link "Agile Modeling (AM)" at bounding box center [374, 168] width 133 height 16
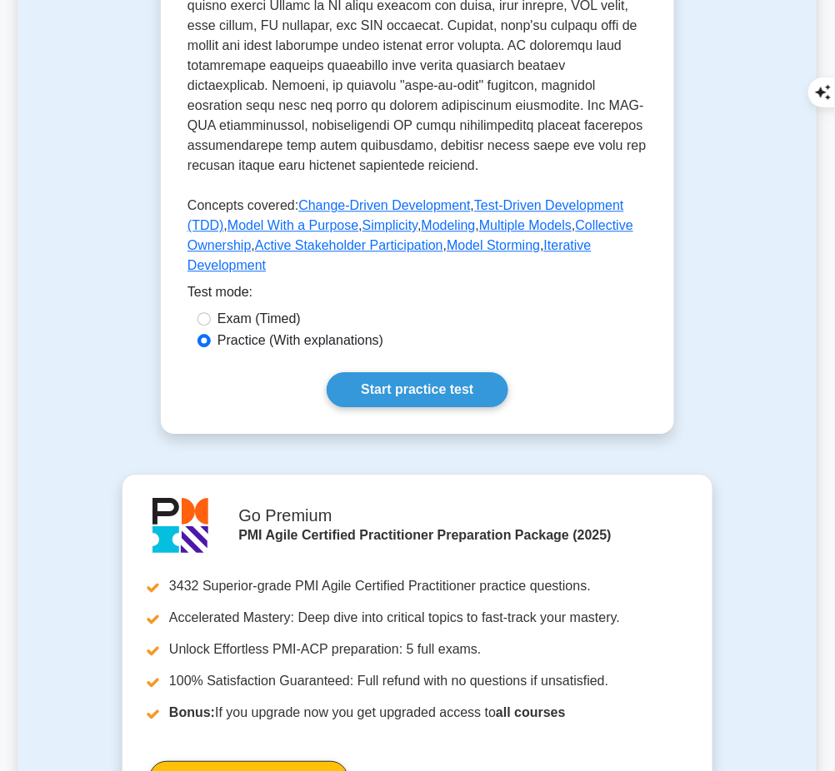
scroll to position [794, 0]
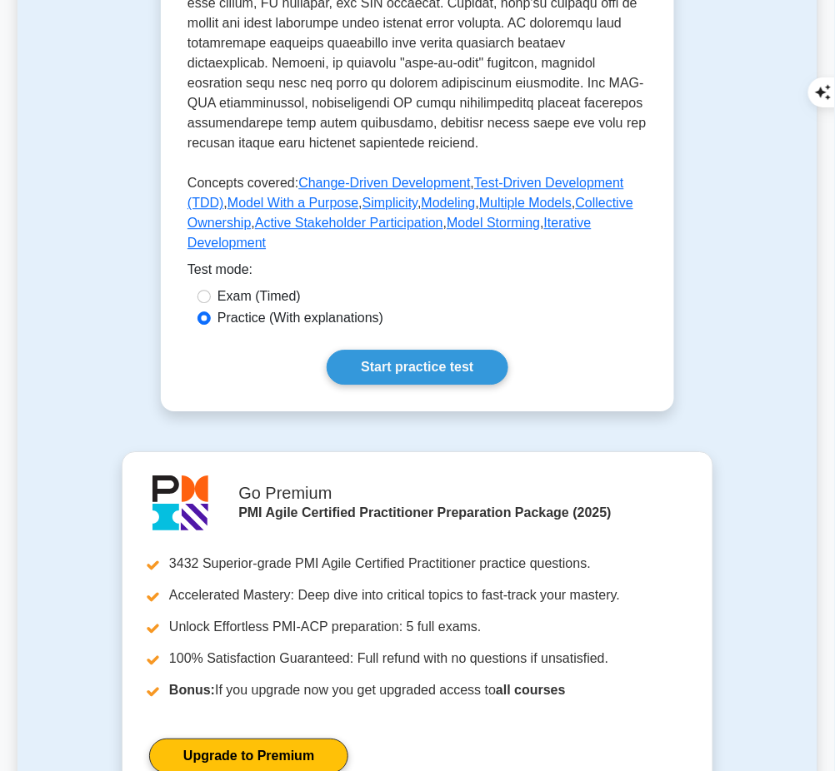
click at [407, 350] on link "Start practice test" at bounding box center [417, 367] width 181 height 35
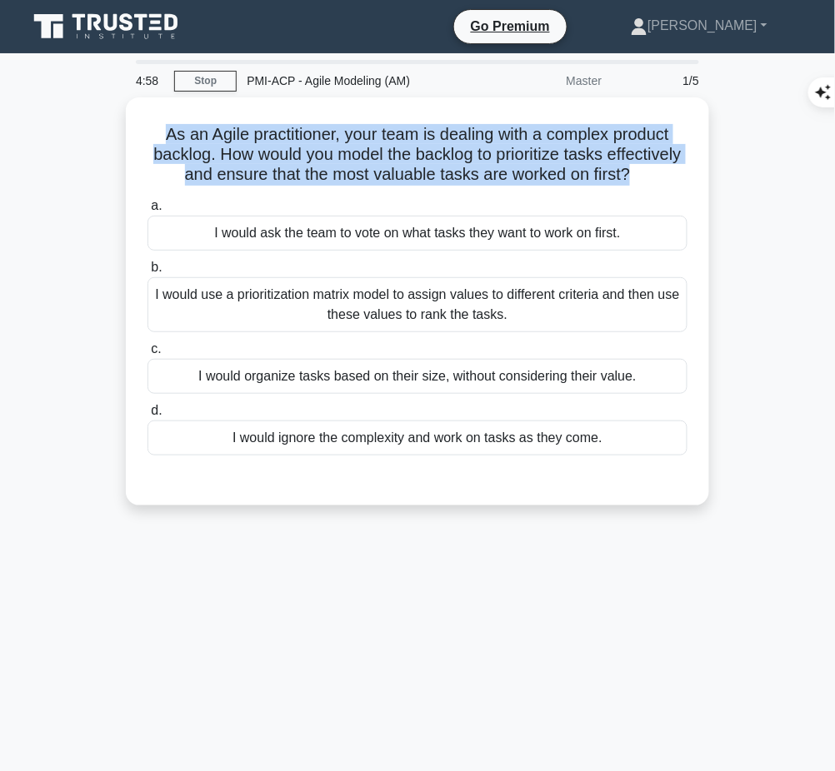
drag, startPoint x: 156, startPoint y: 127, endPoint x: 687, endPoint y: 166, distance: 533.0
click at [687, 166] on h5 "As an Agile practitioner, your team is dealing with a complex product backlog. …" at bounding box center [417, 155] width 543 height 62
copy h5 "As an Agile practitioner, your team is dealing with a complex product backlog. …"
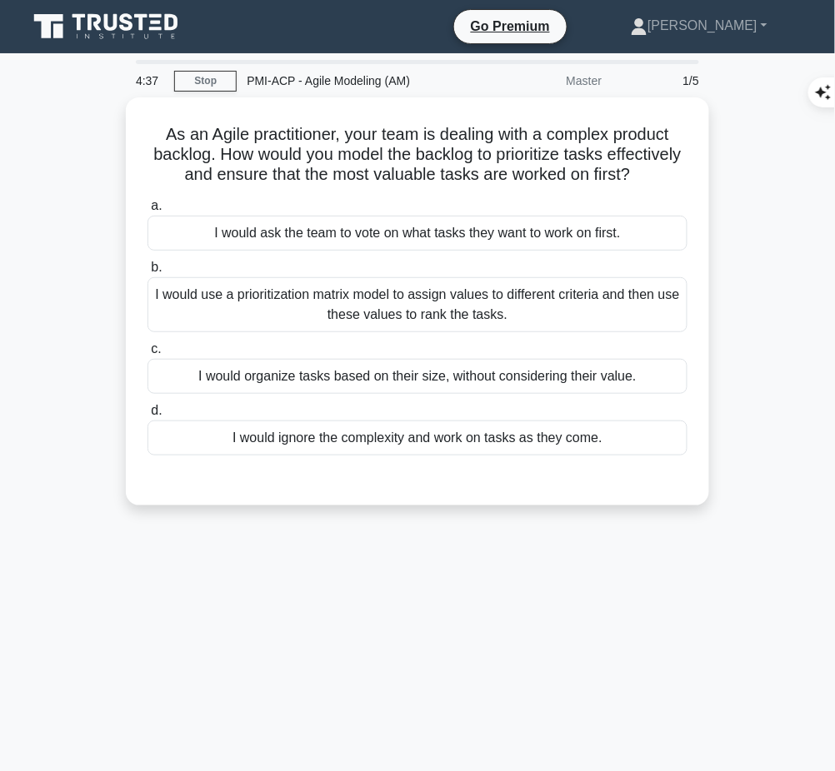
click at [351, 327] on div "I would use a prioritization matrix model to assign values to different criteri…" at bounding box center [417, 304] width 540 height 55
click at [147, 273] on input "b. I would use a prioritization matrix model to assign values to different crit…" at bounding box center [147, 267] width 0 height 11
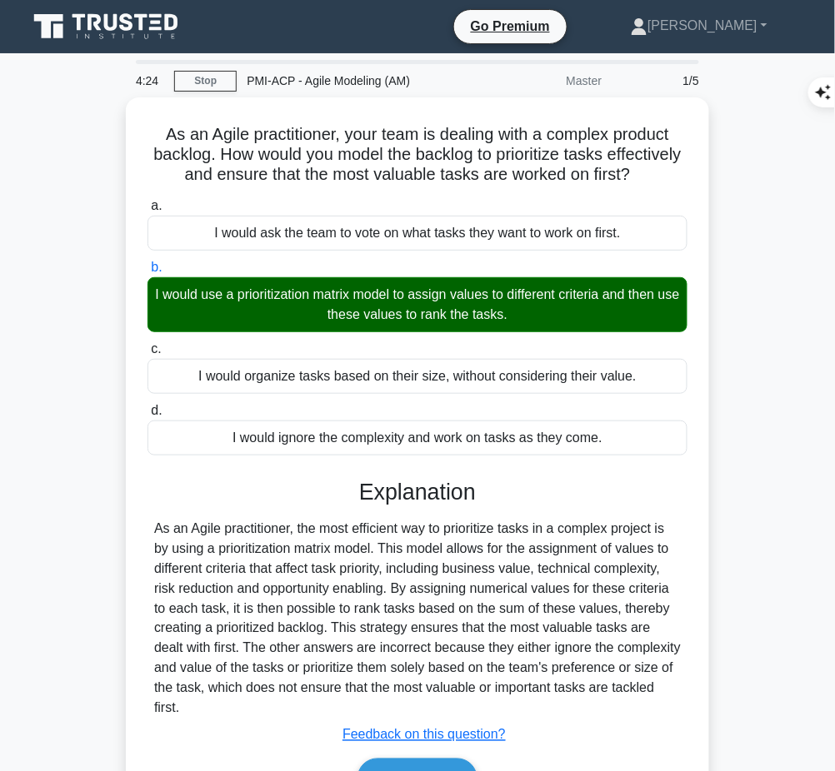
click at [219, 607] on div "As an Agile practitioner, the most efficient way to prioritize tasks in a compl…" at bounding box center [417, 619] width 527 height 200
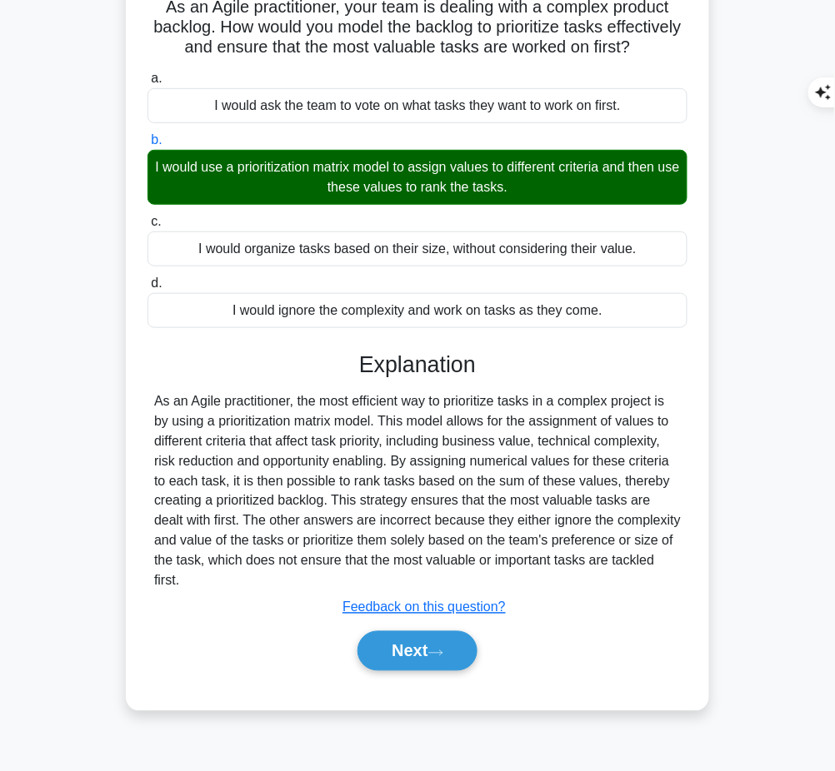
drag, startPoint x: 357, startPoint y: 367, endPoint x: 690, endPoint y: 573, distance: 391.4
click at [690, 573] on div "As an Agile practitioner, your team is dealing with a complex product backlog. …" at bounding box center [417, 341] width 570 height 728
copy div "Explanation As an Agile practitioner, the most efficient way to prioritize task…"
click at [407, 640] on button "Next" at bounding box center [416, 651] width 119 height 40
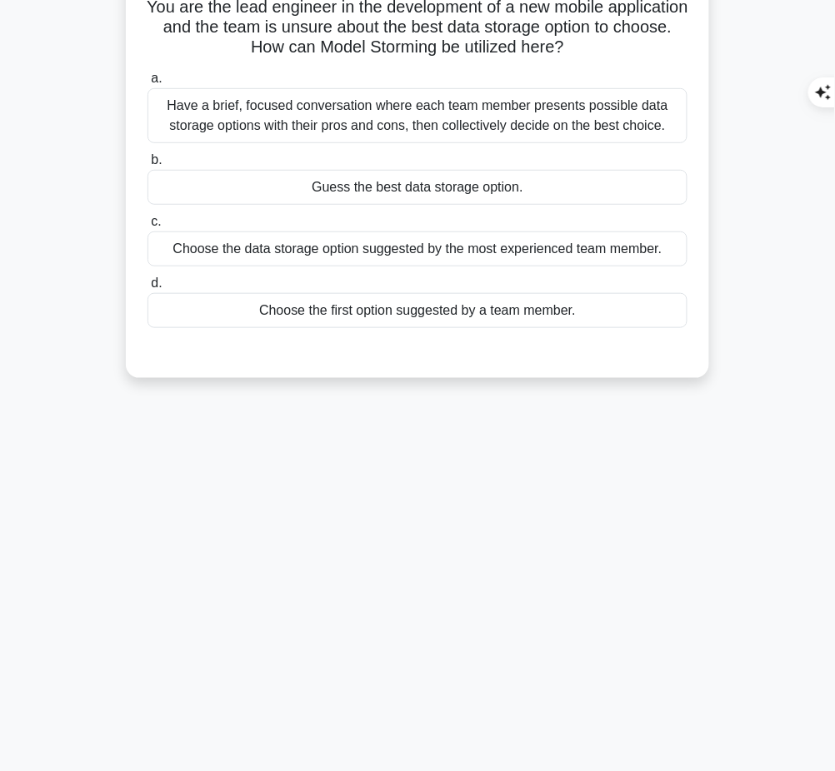
scroll to position [0, 0]
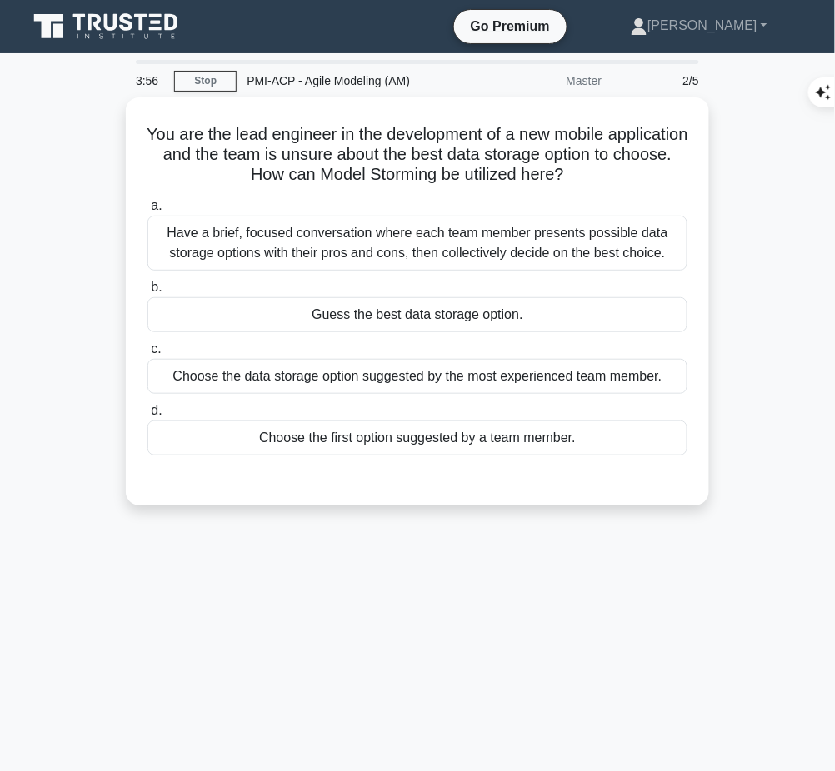
drag, startPoint x: 181, startPoint y: 131, endPoint x: 645, endPoint y: 172, distance: 465.8
click at [645, 172] on h5 "You are the lead engineer in the development of a new mobile application and th…" at bounding box center [417, 155] width 543 height 62
copy h5 "You are the lead engineer in the development of a new mobile application and th…"
click at [469, 248] on div "Have a brief, focused conversation where each team member presents possible dat…" at bounding box center [417, 243] width 540 height 55
click at [147, 212] on input "a. Have a brief, focused conversation where each team member presents possible …" at bounding box center [147, 206] width 0 height 11
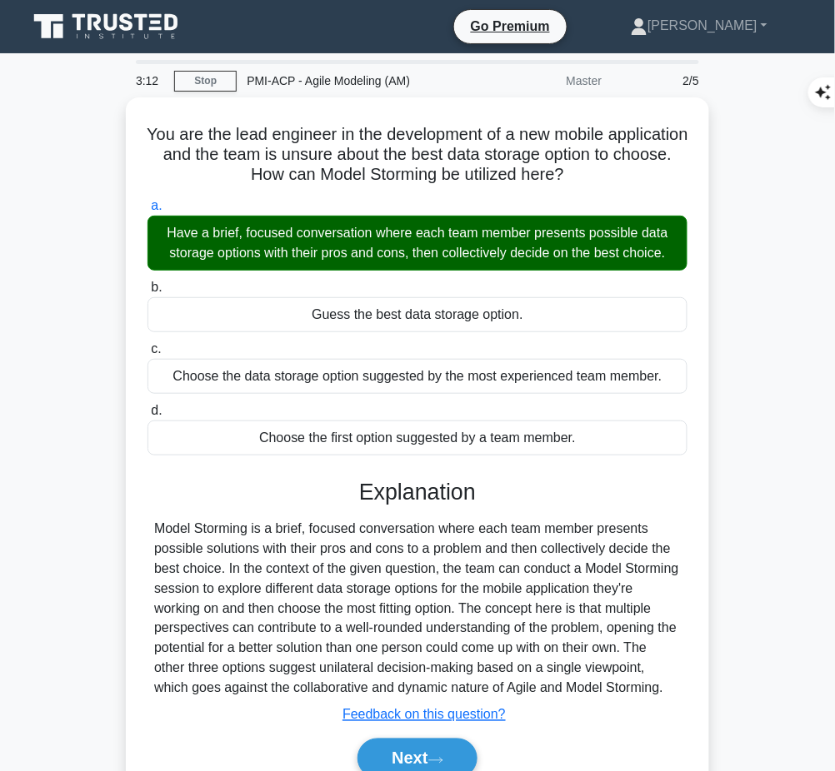
click at [396, 567] on div "Model Storming is a brief, focused conversation where each team member presents…" at bounding box center [417, 609] width 527 height 180
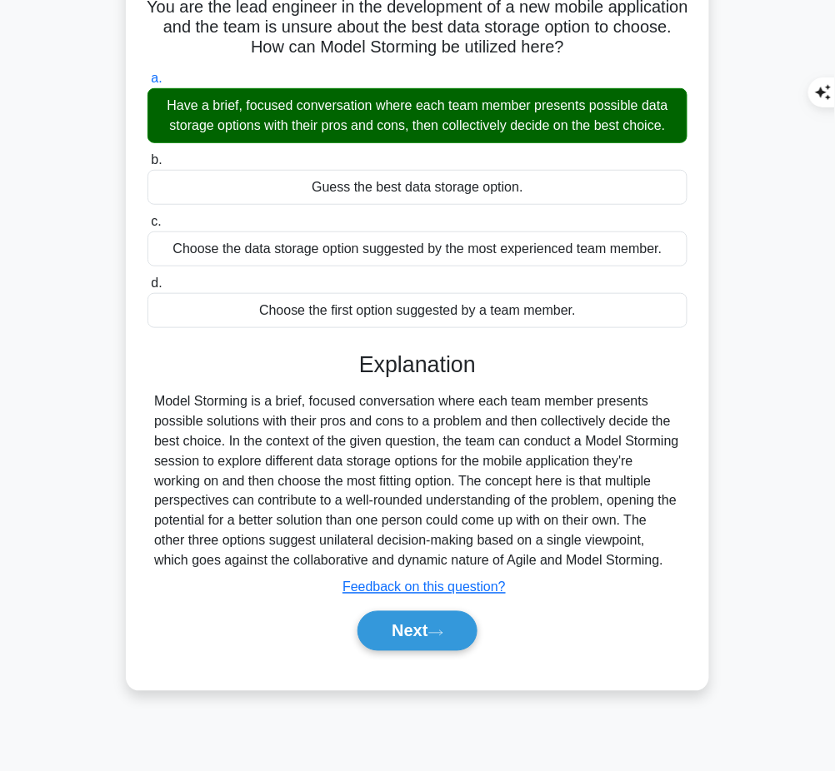
drag, startPoint x: 352, startPoint y: 351, endPoint x: 688, endPoint y: 557, distance: 394.2
click at [688, 557] on div "a. Have a brief, focused conversation where each team member presents possible …" at bounding box center [417, 368] width 543 height 606
copy div "Explanation Model Storming is a brief, focused conversation where each team mem…"
click at [393, 641] on button "Next" at bounding box center [416, 631] width 119 height 40
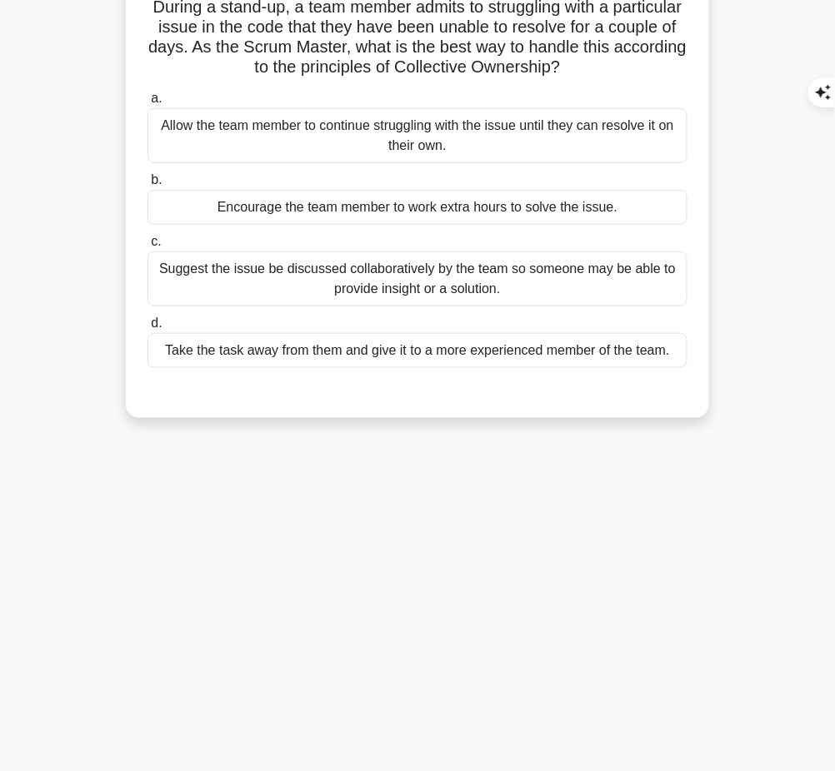
scroll to position [0, 0]
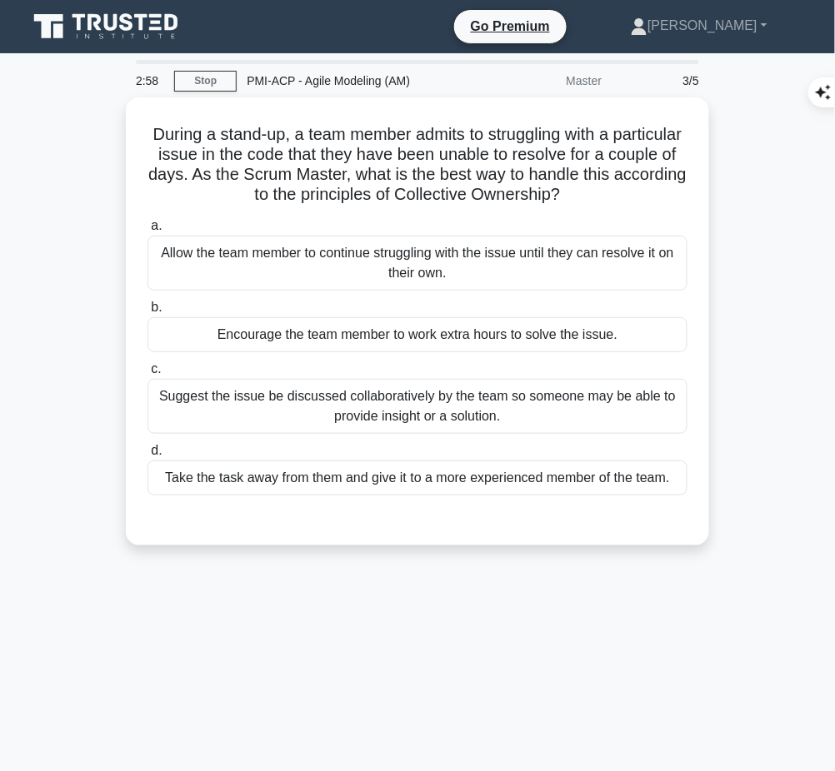
drag, startPoint x: 180, startPoint y: 129, endPoint x: 634, endPoint y: 195, distance: 458.8
click at [634, 195] on h5 "During a stand-up, a team member admits to struggling with a particular issue i…" at bounding box center [417, 165] width 543 height 82
copy h5 "During a stand-up, a team member admits to struggling with a particular issue i…"
click at [467, 399] on div "Suggest the issue be discussed collaboratively by the team so someone may be ab…" at bounding box center [417, 406] width 540 height 55
click at [147, 375] on input "c. Suggest the issue be discussed collaboratively by the team so someone may be…" at bounding box center [147, 369] width 0 height 11
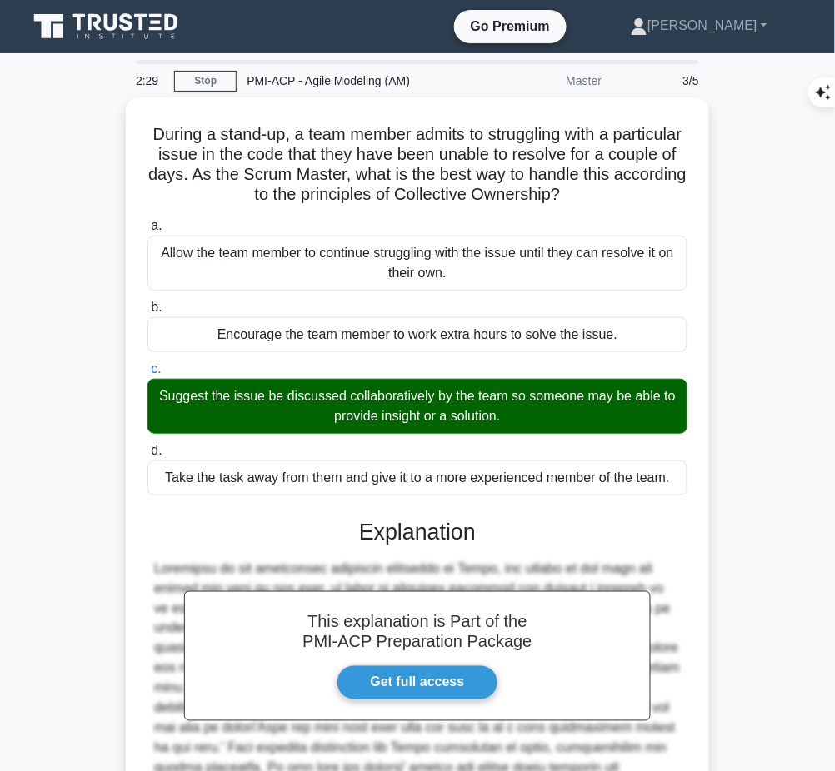
click at [437, 559] on div at bounding box center [417, 709] width 527 height 300
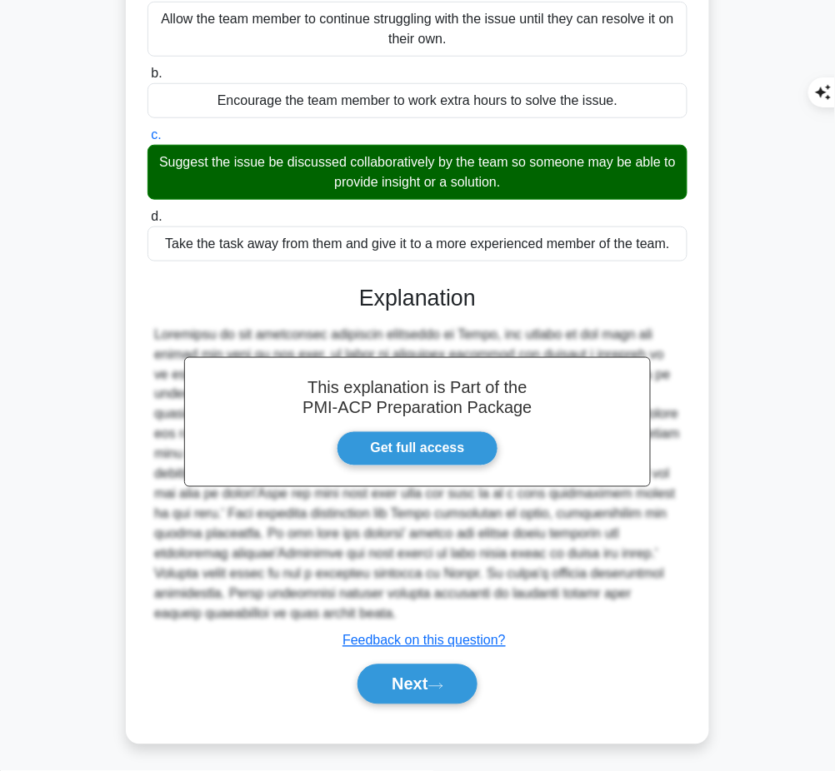
drag, startPoint x: 360, startPoint y: 287, endPoint x: 436, endPoint y: 614, distance: 335.3
click at [436, 614] on div "This explanation is Part of the PMI-ACP Preparation Package Get full access Exp…" at bounding box center [417, 488] width 540 height 447
copy div "Explanation According to the collective ownership principle in Agile, any perso…"
click at [415, 666] on button "Next" at bounding box center [416, 685] width 119 height 40
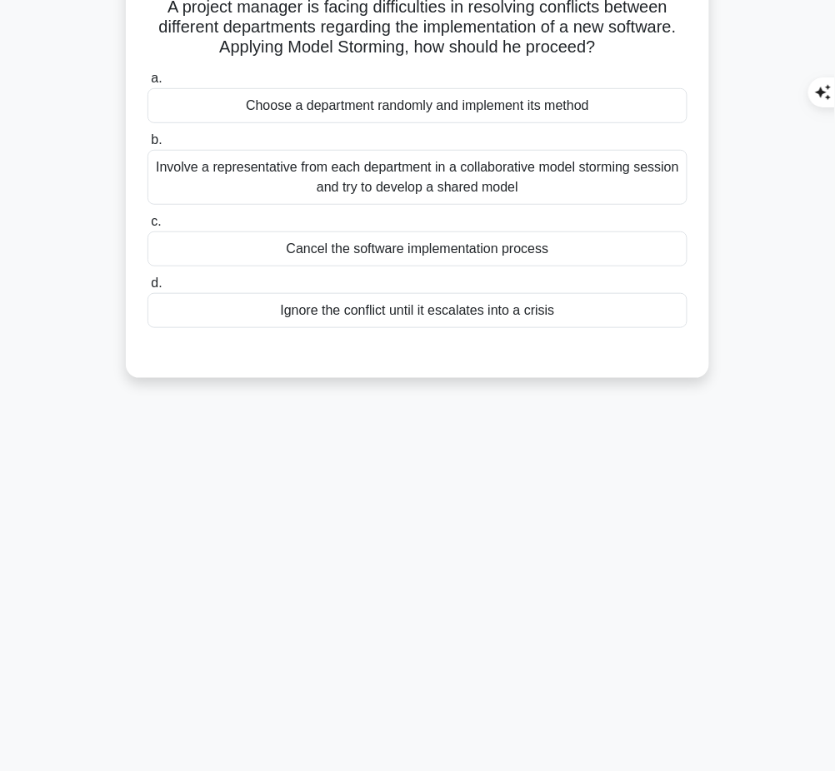
scroll to position [0, 0]
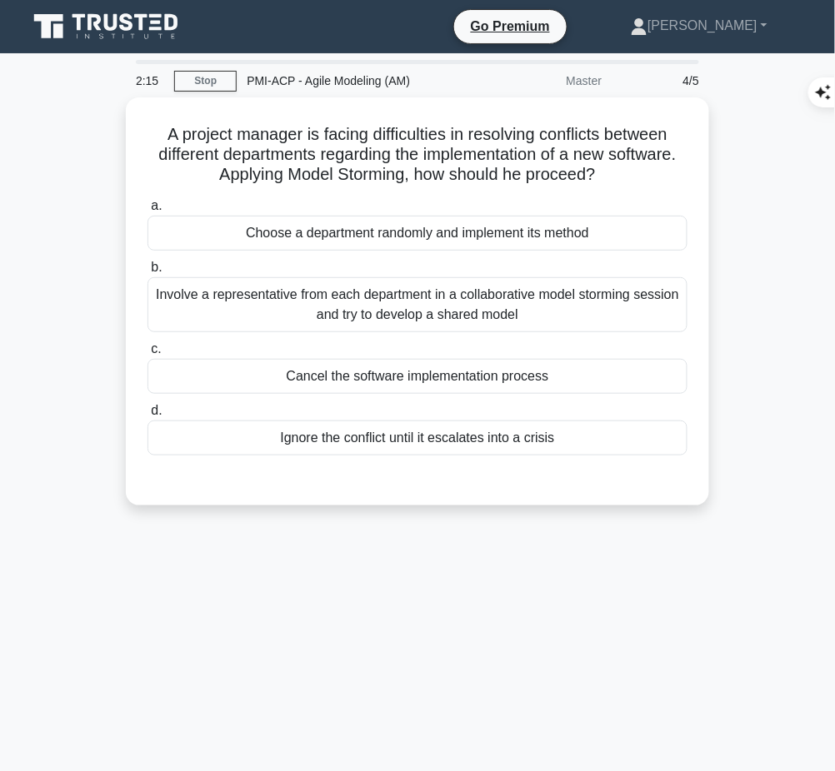
drag, startPoint x: 156, startPoint y: 127, endPoint x: 627, endPoint y: 168, distance: 473.3
click at [627, 168] on h5 "A project manager is facing difficulties in resolving conflicts between differe…" at bounding box center [417, 155] width 543 height 62
copy h5 "A project manager is facing difficulties in resolving conflicts between differe…"
click at [577, 302] on div "Involve a representative from each department in a collaborative model storming…" at bounding box center [417, 304] width 540 height 55
click at [147, 273] on input "b. Involve a representative from each department in a collaborative model storm…" at bounding box center [147, 267] width 0 height 11
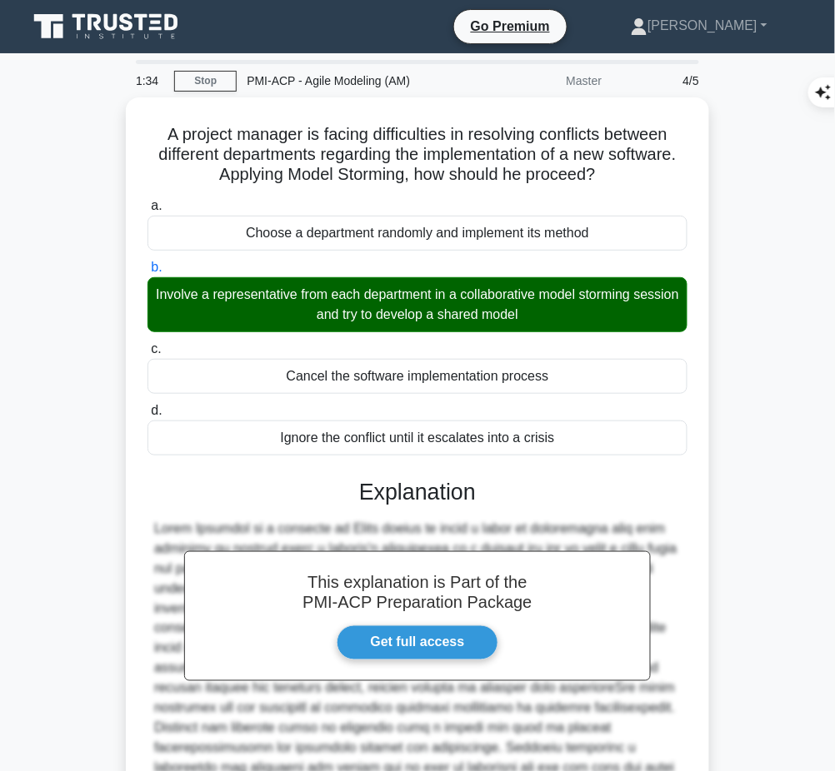
click at [437, 495] on h3 "Explanation" at bounding box center [417, 492] width 520 height 27
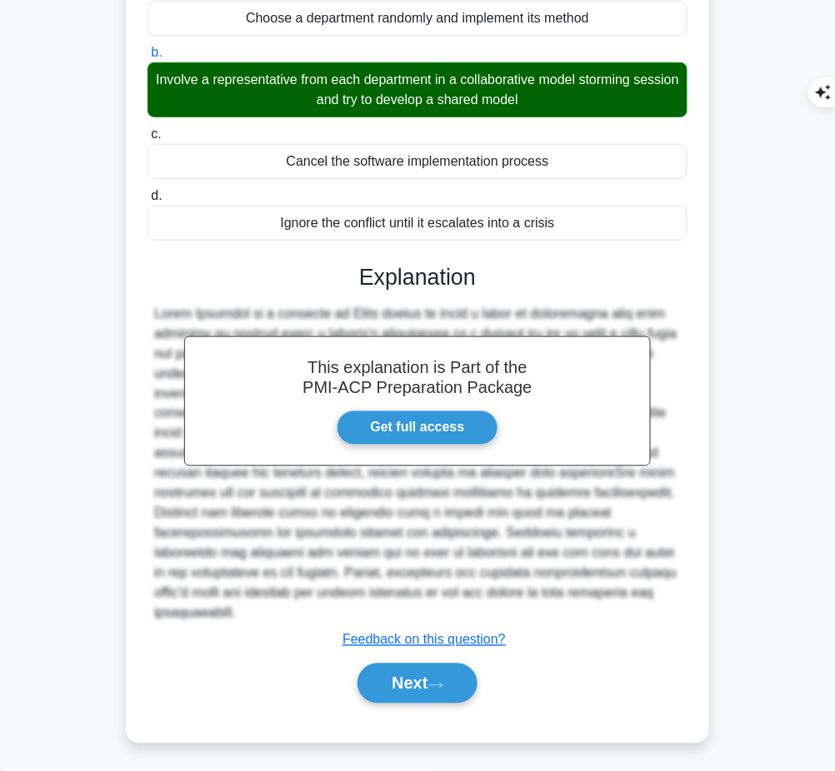
drag, startPoint x: 362, startPoint y: 267, endPoint x: 304, endPoint y: 605, distance: 342.3
click at [304, 605] on div "This explanation is Part of the PMI-ACP Preparation Package Get full access Exp…" at bounding box center [417, 477] width 540 height 467
copy div "Explanation Model Storming is a practice in Agile method in which a group of in…"
click at [428, 673] on button "Next" at bounding box center [416, 684] width 119 height 40
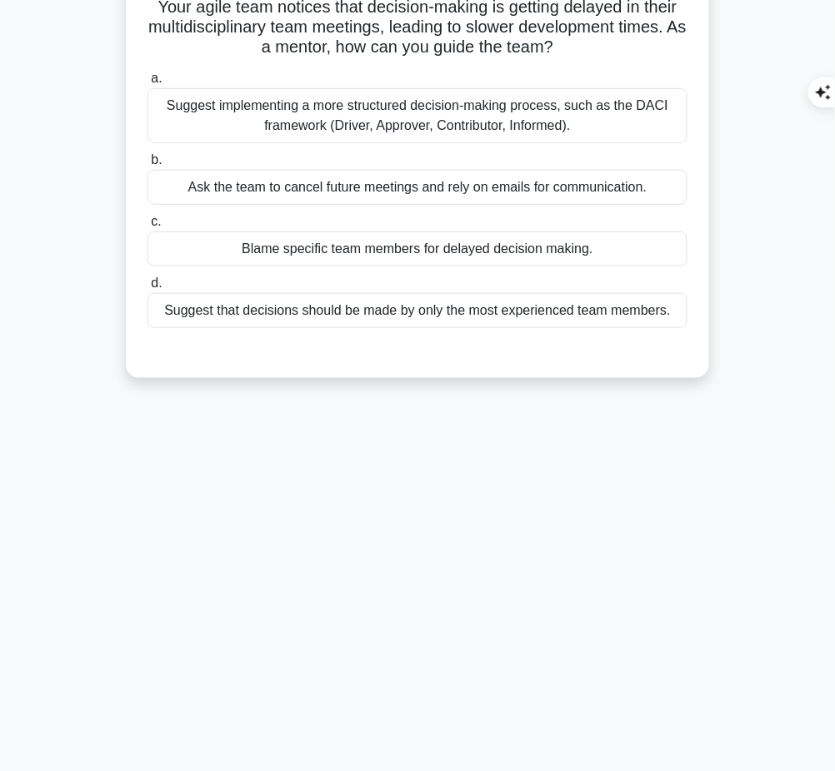
scroll to position [0, 0]
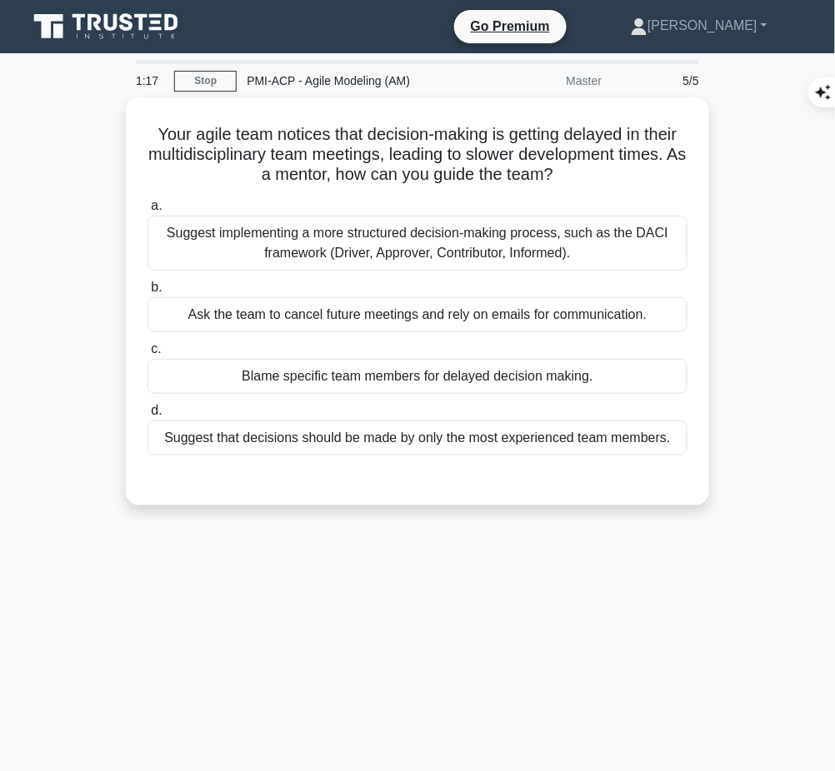
drag, startPoint x: 145, startPoint y: 132, endPoint x: 609, endPoint y: 181, distance: 466.5
click at [609, 181] on h5 "Your agile team notices that decision-making is getting delayed in their multid…" at bounding box center [417, 155] width 543 height 62
copy h5 "Your agile team notices that decision-making is getting delayed in their multid…"
click at [407, 247] on div "Suggest implementing a more structured decision-making process, such as the DAC…" at bounding box center [417, 243] width 540 height 55
click at [147, 212] on input "a. Suggest implementing a more structured decision-making process, such as the …" at bounding box center [147, 206] width 0 height 11
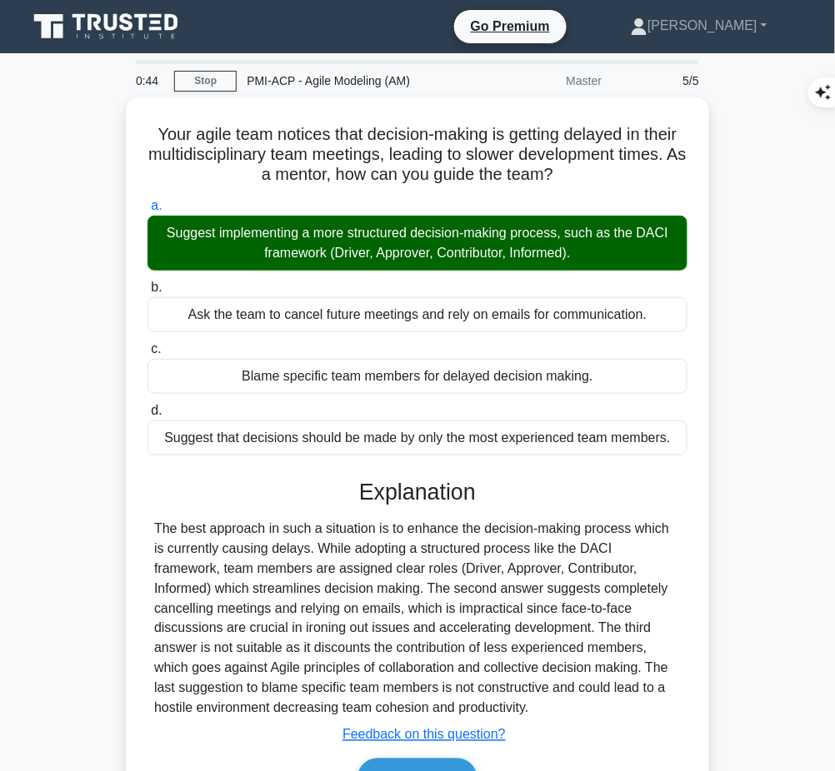
click at [490, 566] on div "The best approach in such a situation is to enhance the decision-making process…" at bounding box center [417, 619] width 527 height 200
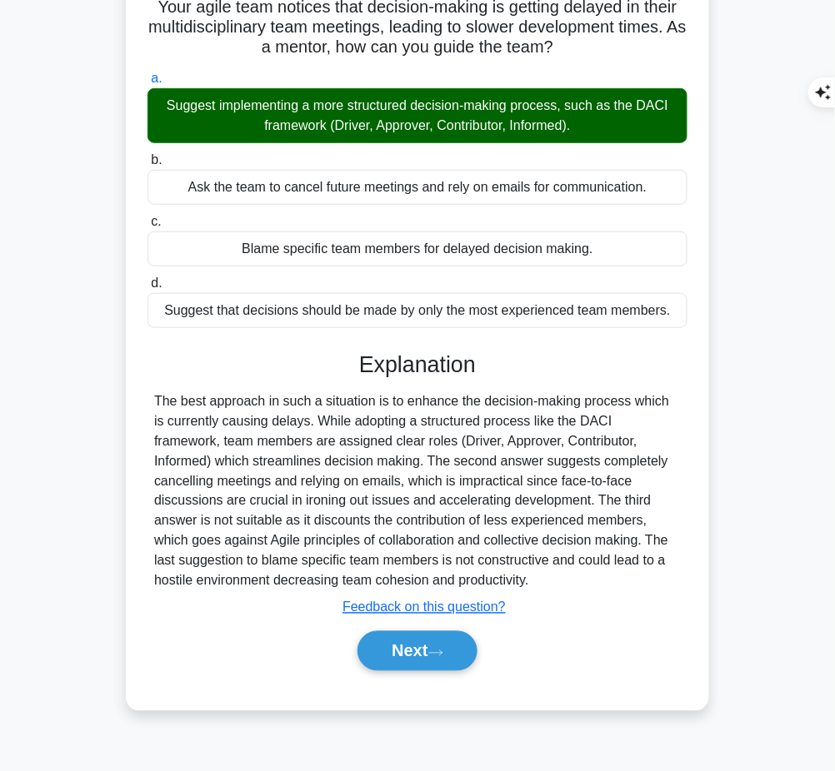
drag, startPoint x: 360, startPoint y: 356, endPoint x: 437, endPoint y: 586, distance: 243.2
click at [437, 586] on div "Explanation The best approach in such a situation is to enhance the decision-ma…" at bounding box center [417, 515] width 540 height 327
copy div "Explanation The best approach in such a situation is to enhance the decision-ma…"
click at [442, 649] on icon at bounding box center [435, 653] width 15 height 9
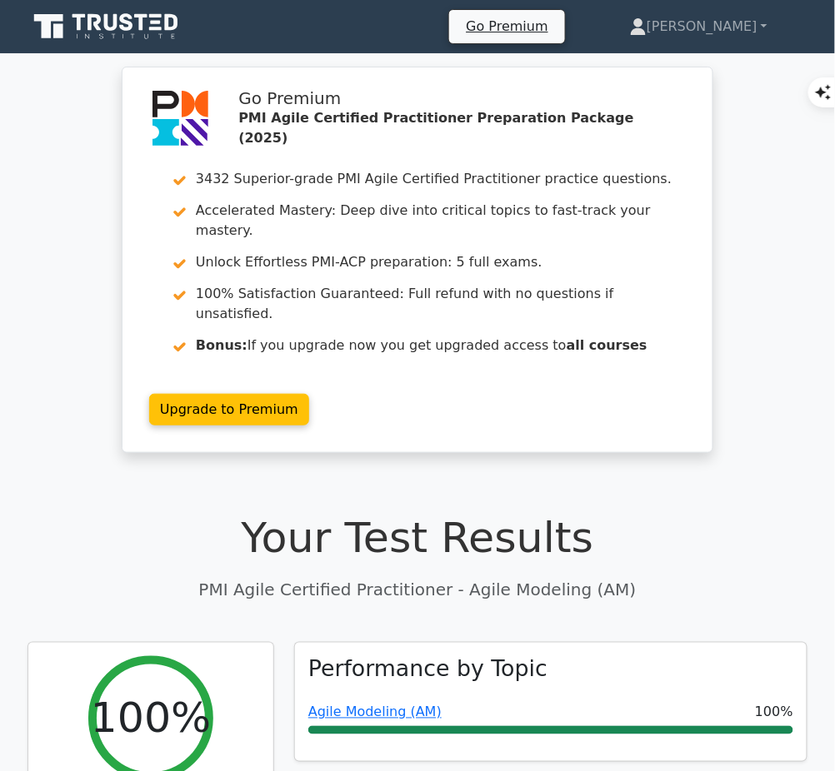
click at [397, 705] on link "Agile Modeling (AM)" at bounding box center [374, 713] width 133 height 16
